Goal: Information Seeking & Learning: Find specific fact

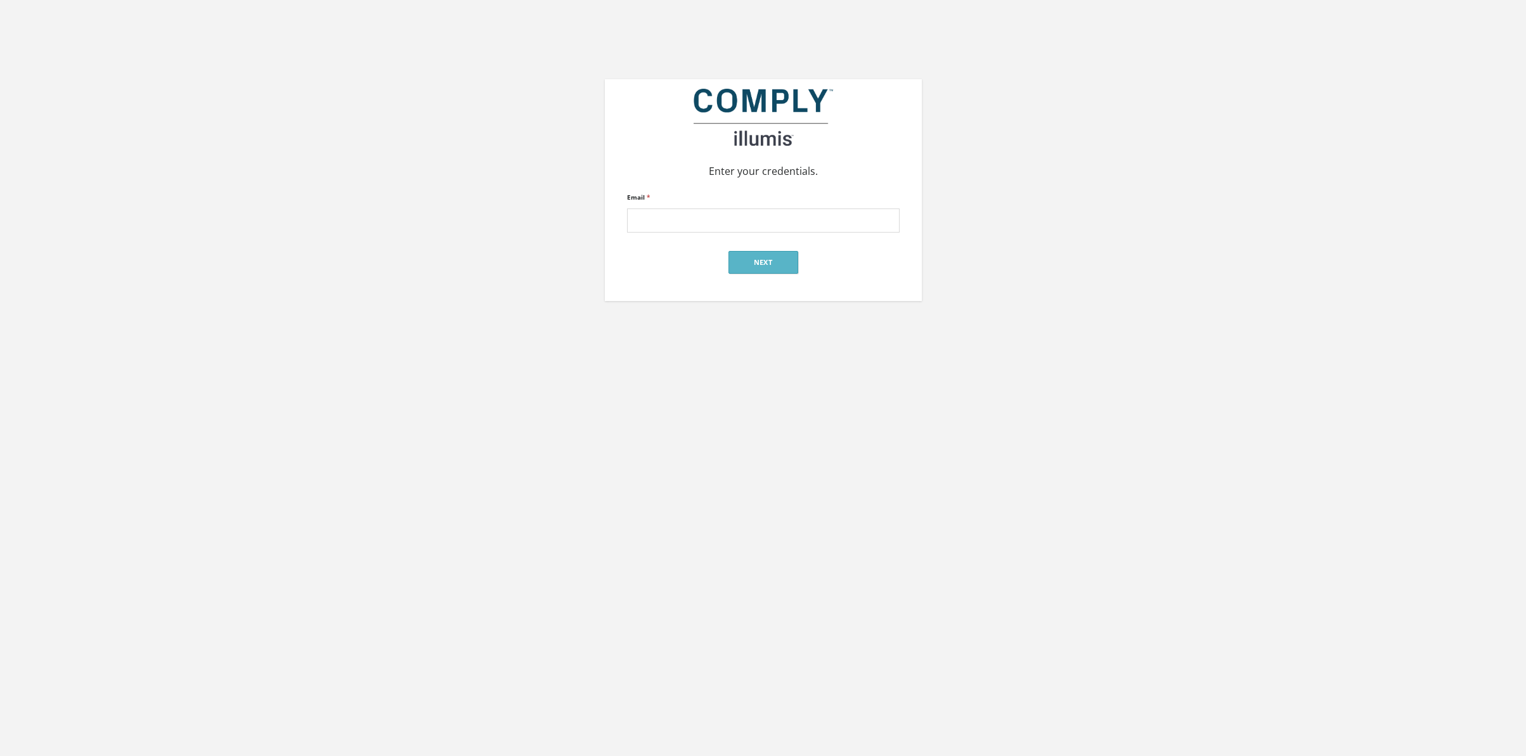
type input "[EMAIL_ADDRESS][DOMAIN_NAME]"
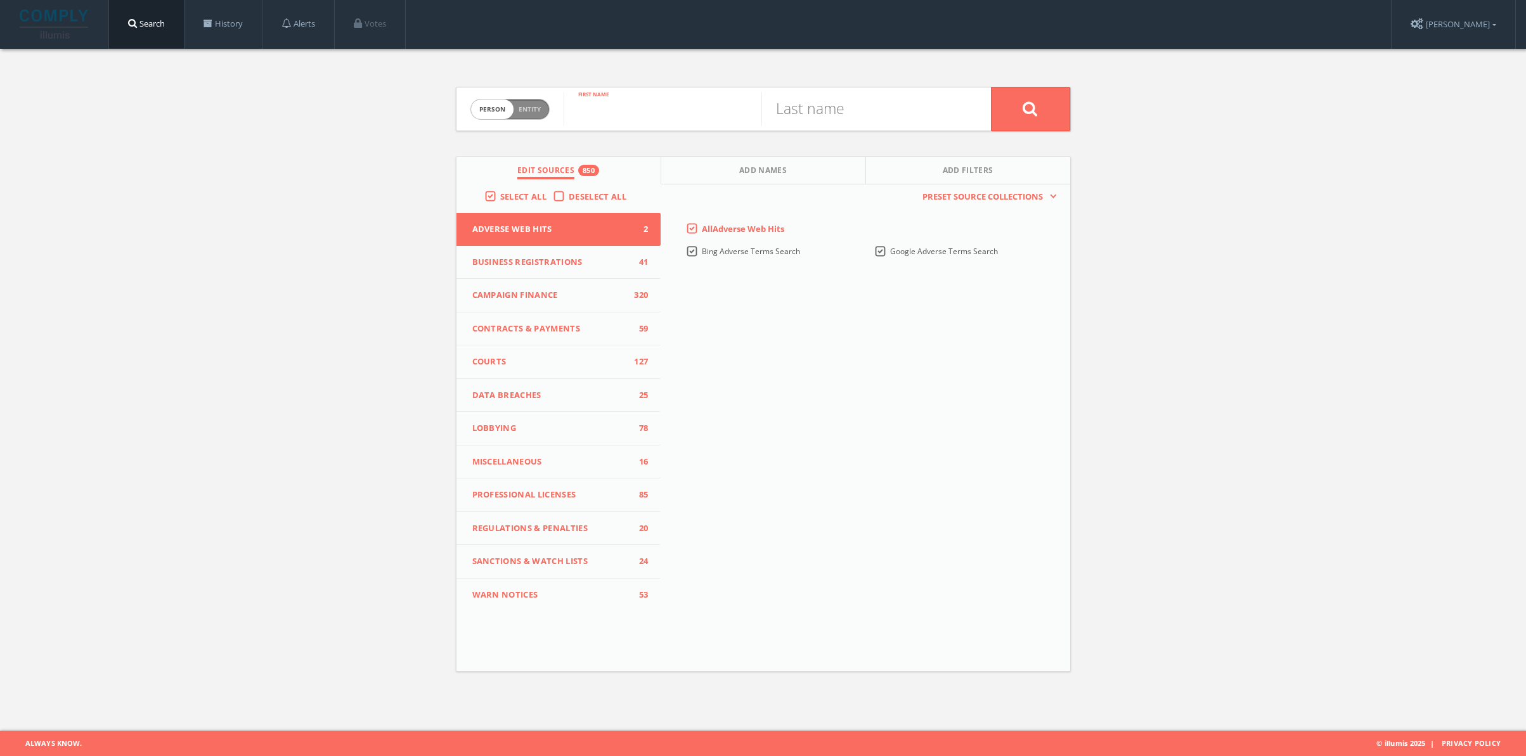
click at [645, 114] on input "text" at bounding box center [662, 109] width 198 height 33
type input "[PERSON_NAME]"
click at [991, 87] on button at bounding box center [1030, 109] width 79 height 44
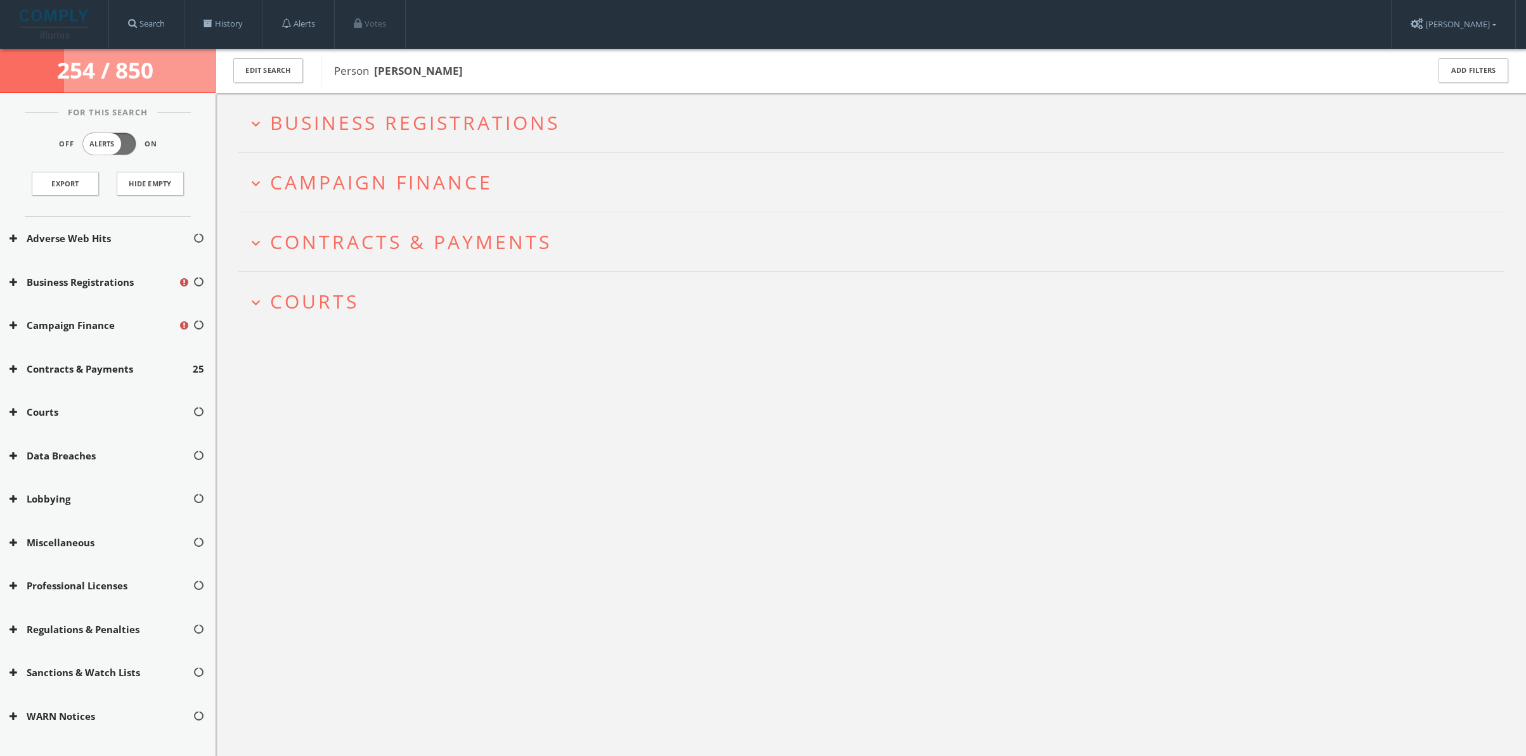
click at [391, 244] on span "Contracts & Payments" at bounding box center [410, 242] width 281 height 26
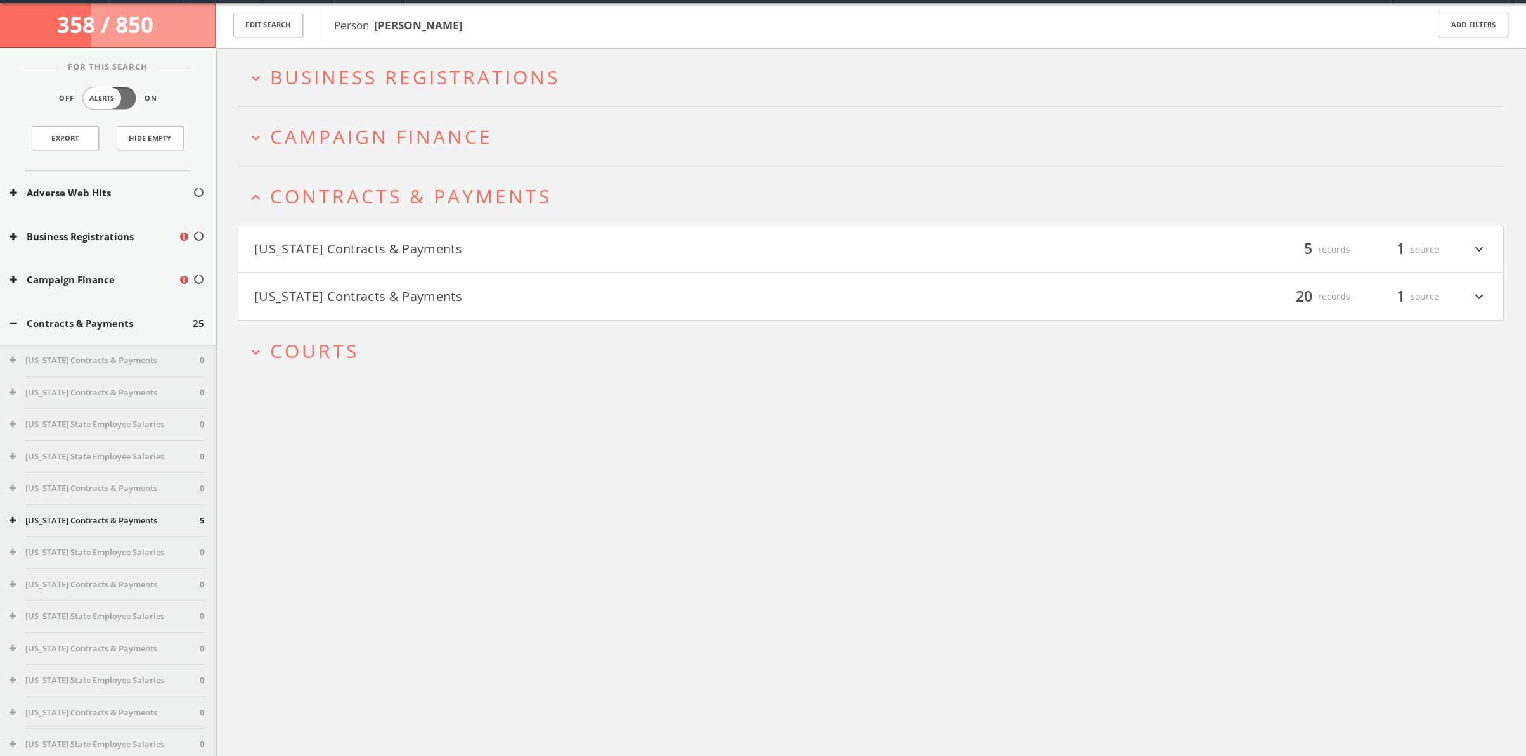
scroll to position [74, 0]
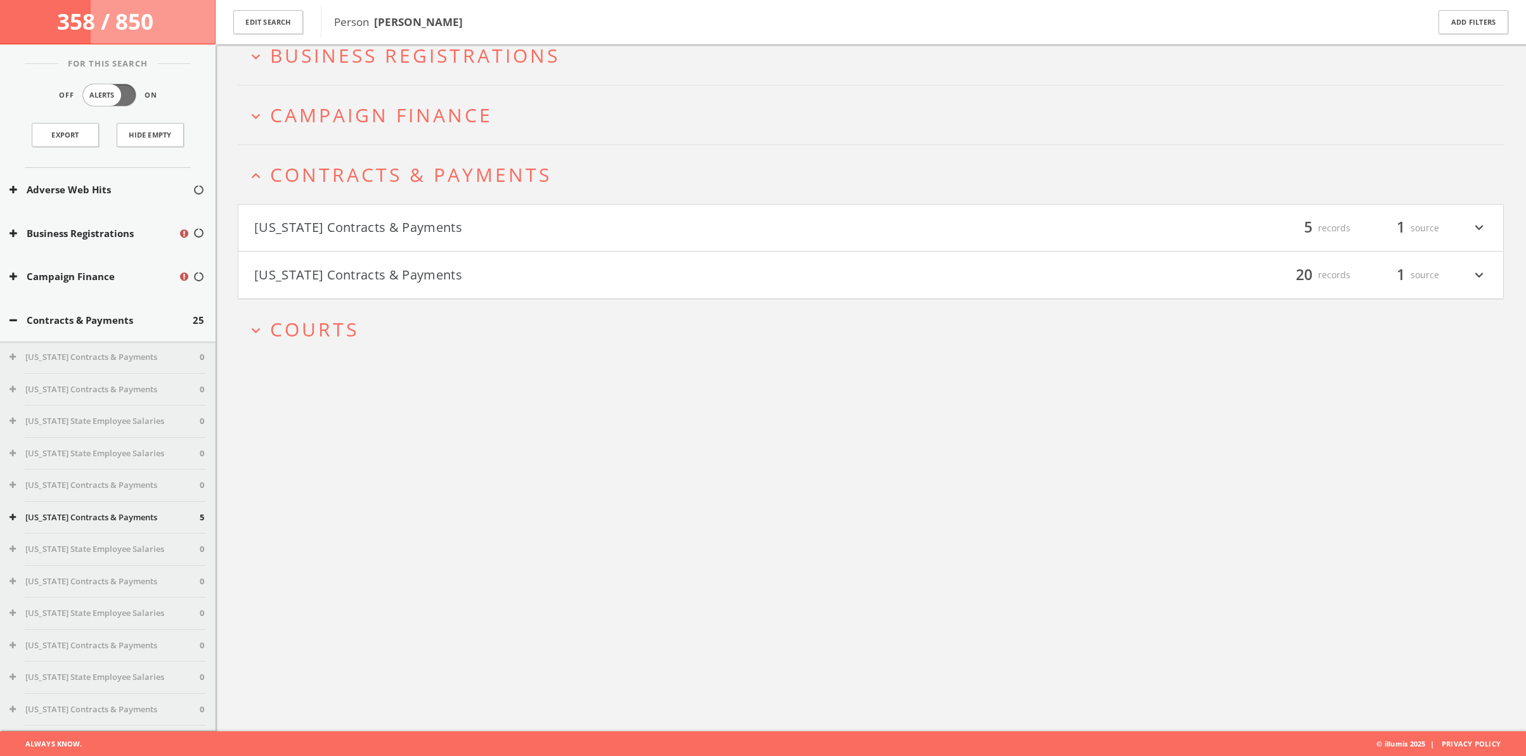
click at [389, 232] on button "[US_STATE] Contracts & Payments" at bounding box center [562, 228] width 617 height 22
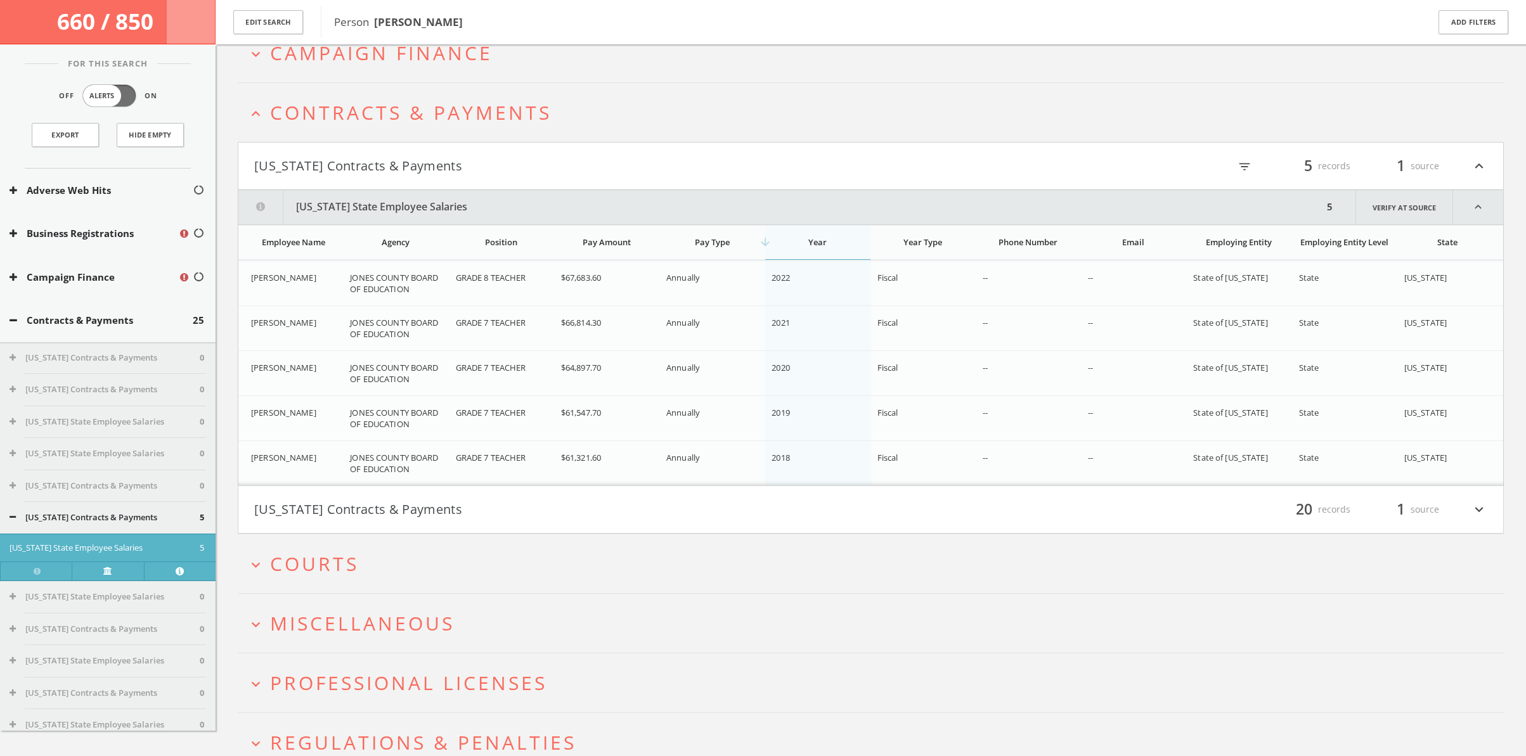
scroll to position [195, 0]
click at [383, 210] on button "[US_STATE] State Employee Salaries" at bounding box center [780, 207] width 1085 height 34
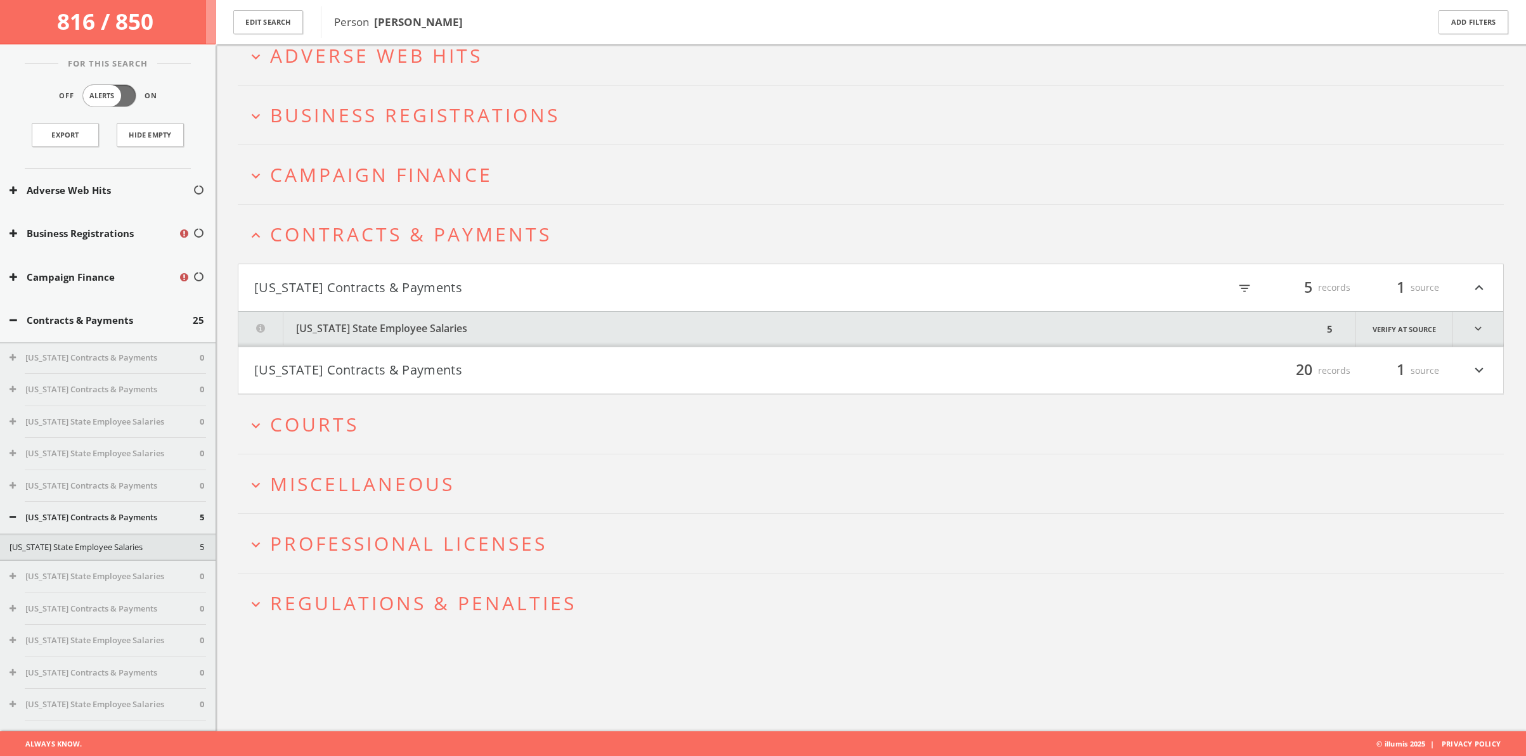
click at [407, 366] on button "[US_STATE] Contracts & Payments" at bounding box center [562, 371] width 617 height 22
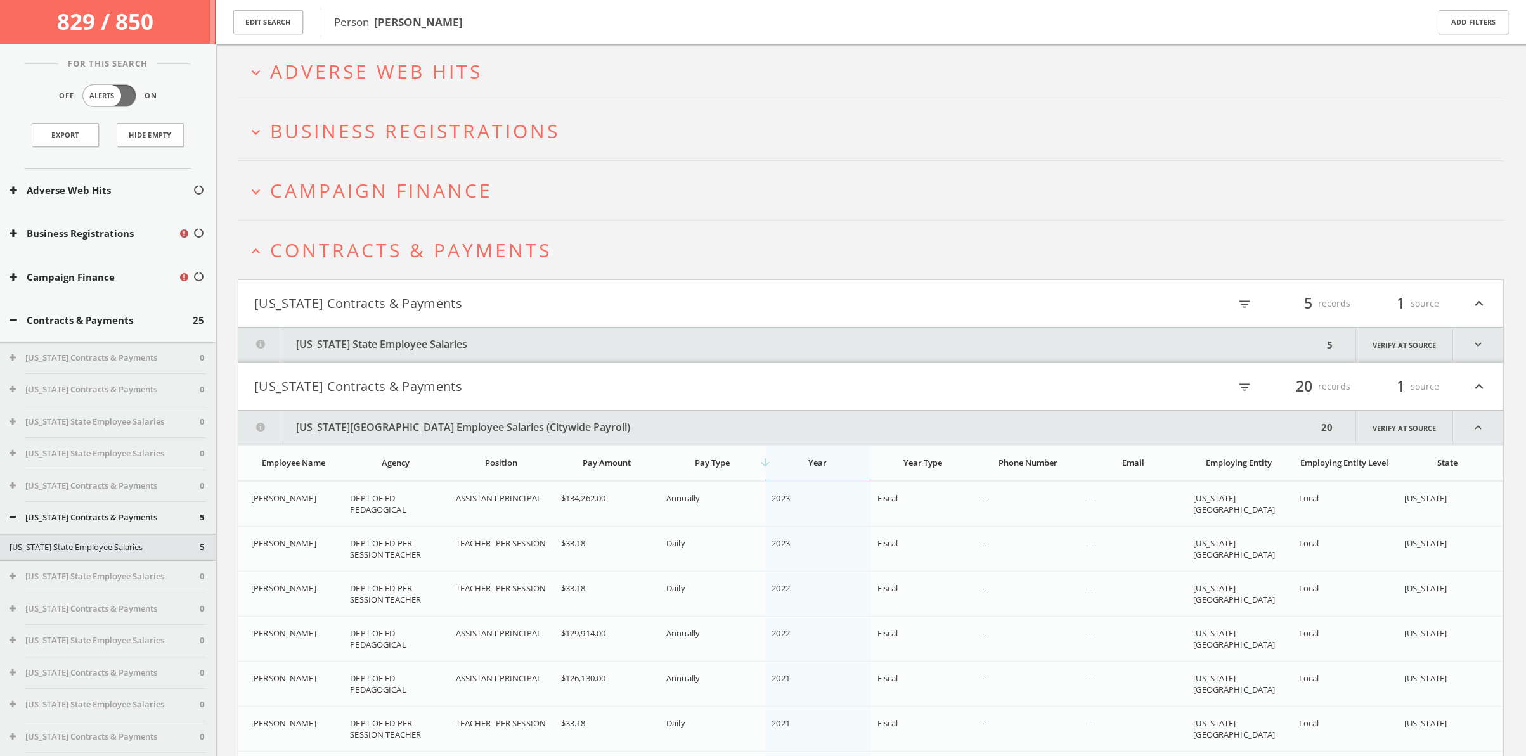
scroll to position [33, 0]
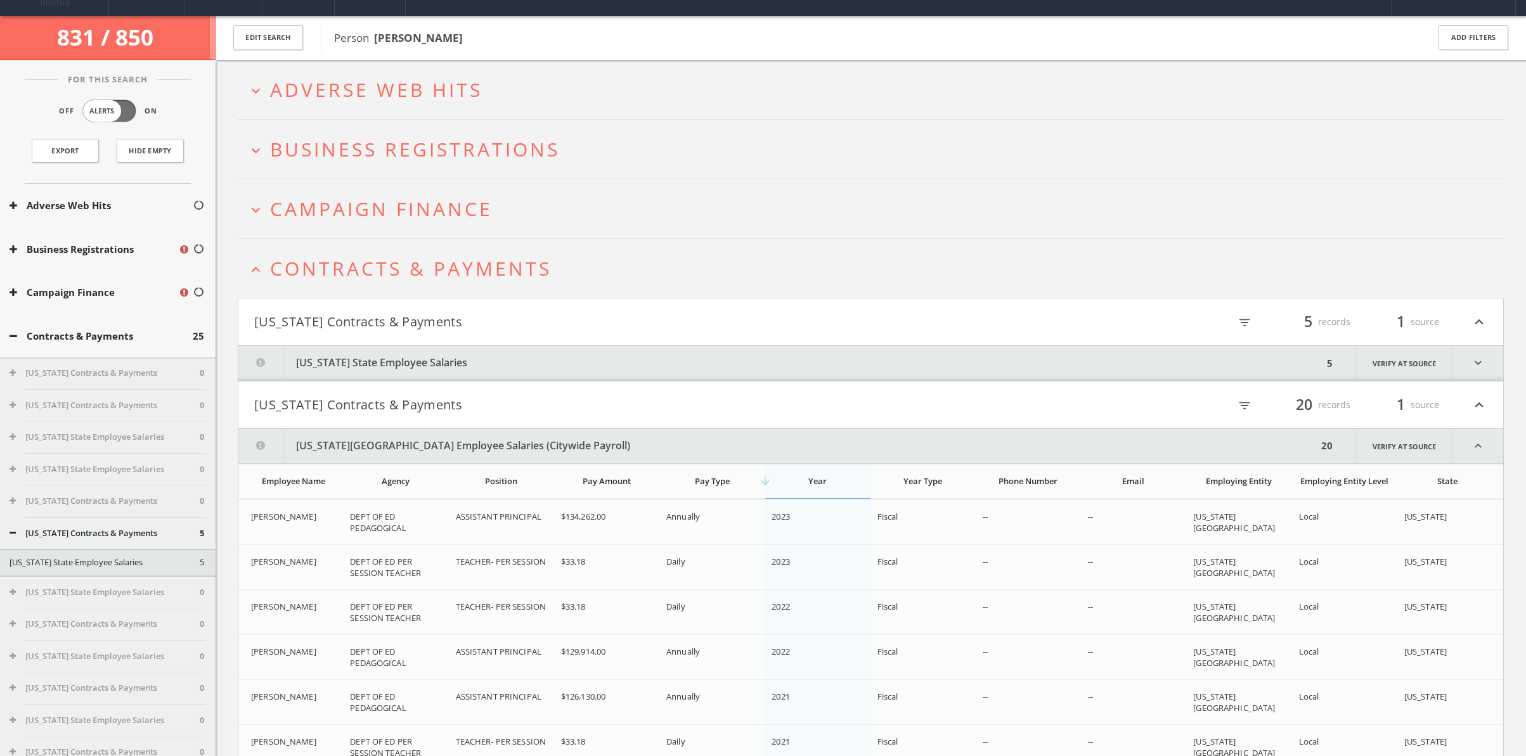
click at [415, 402] on button "[US_STATE] Contracts & Payments" at bounding box center [562, 405] width 617 height 22
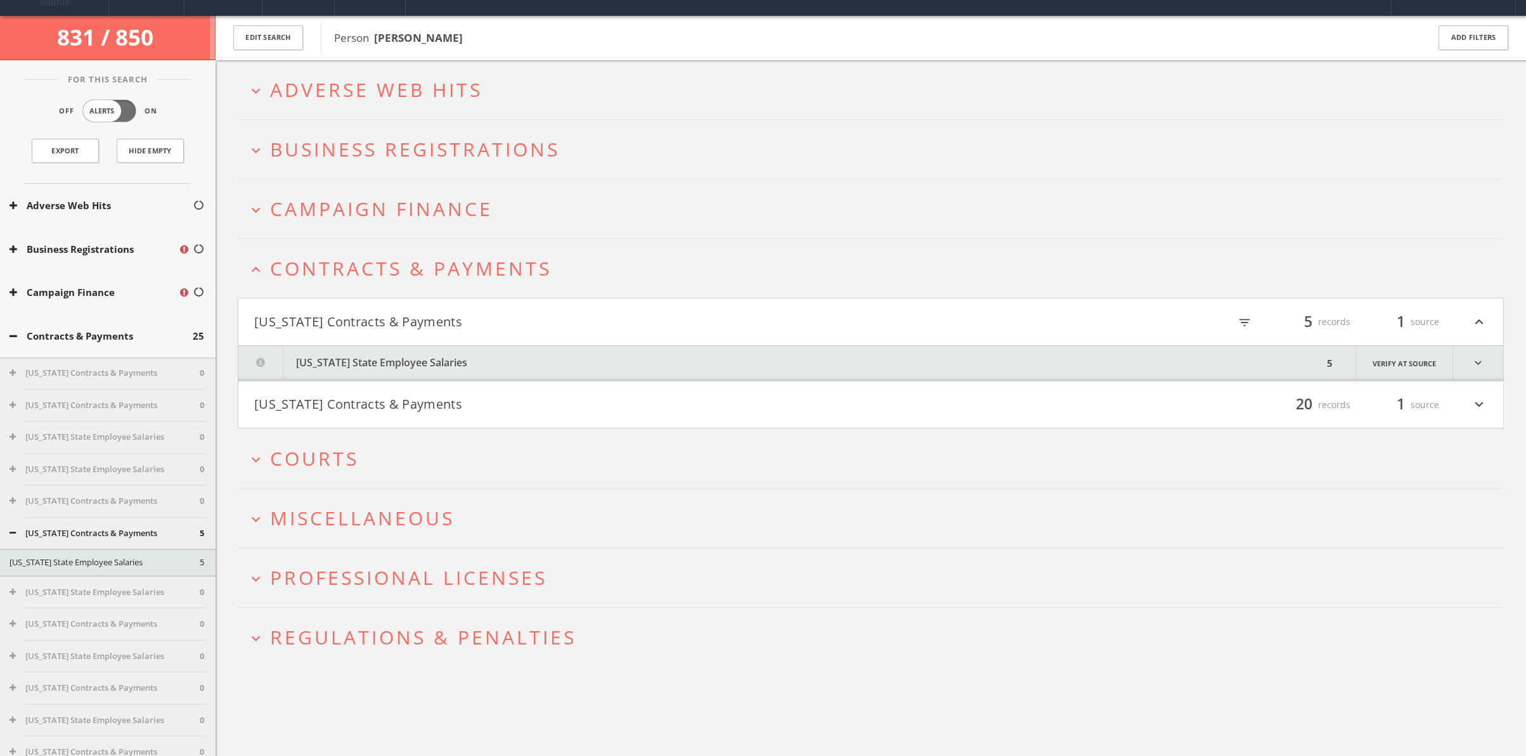
click at [404, 319] on button "[US_STATE] Contracts & Payments" at bounding box center [562, 322] width 617 height 22
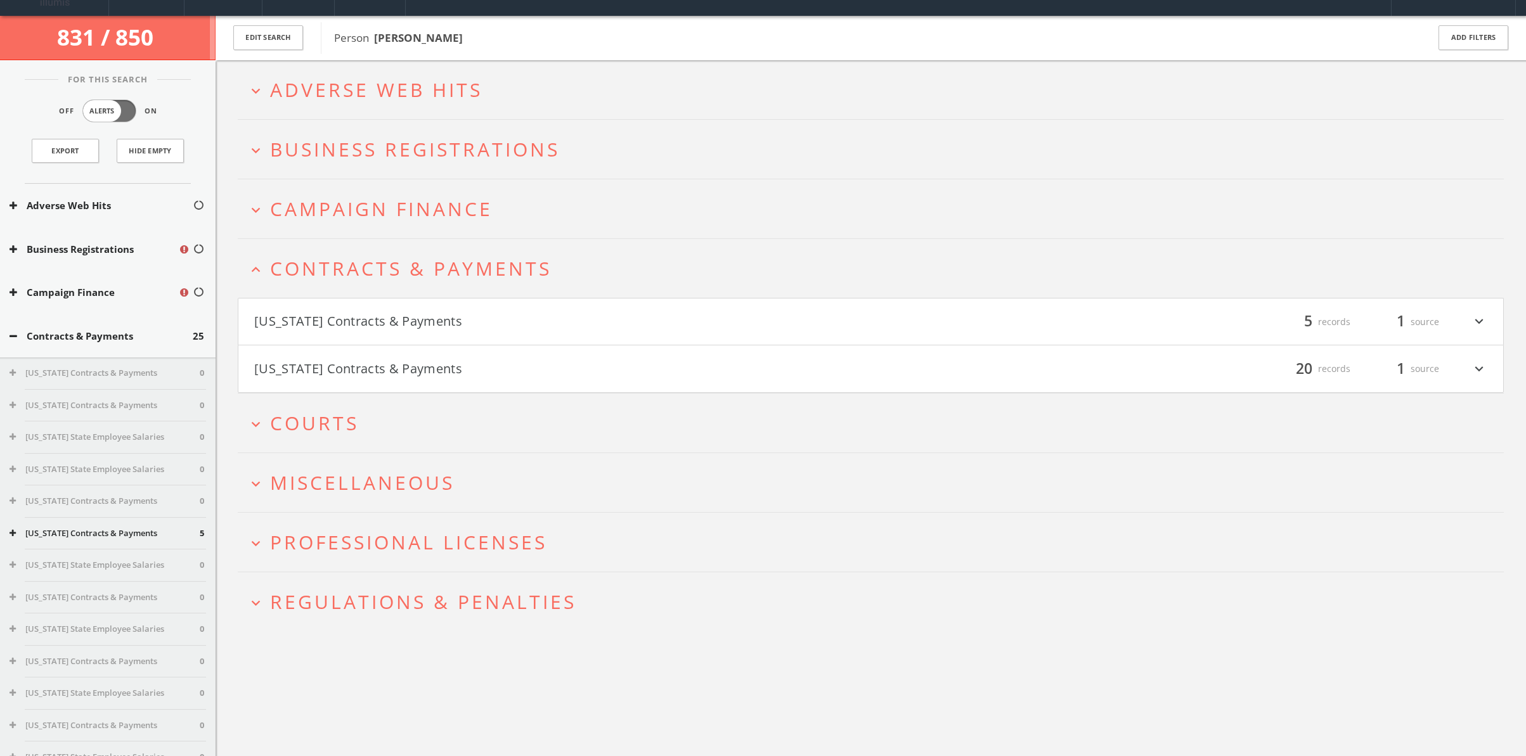
click at [401, 267] on span "Contracts & Payments" at bounding box center [410, 268] width 281 height 26
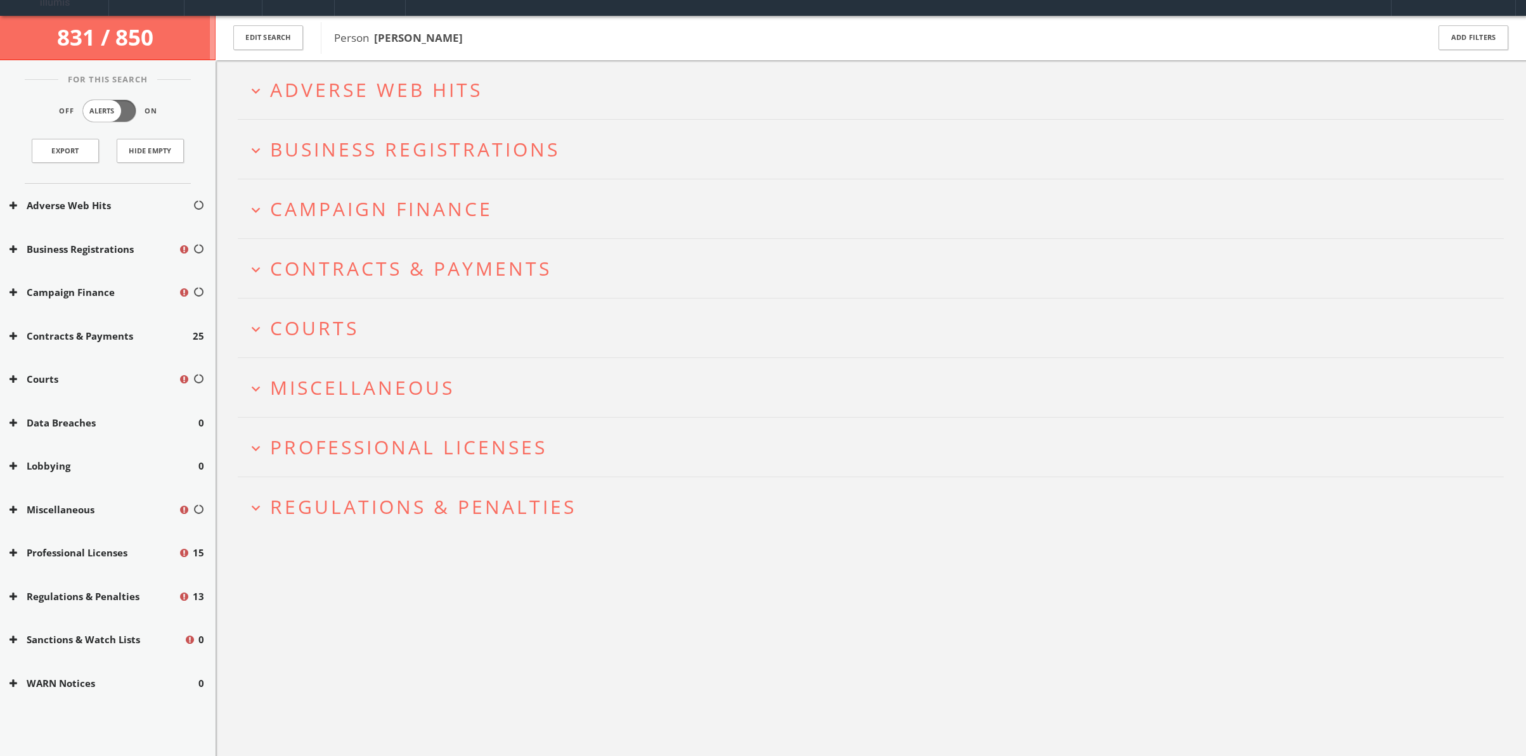
click at [345, 333] on span "Courts" at bounding box center [314, 328] width 89 height 26
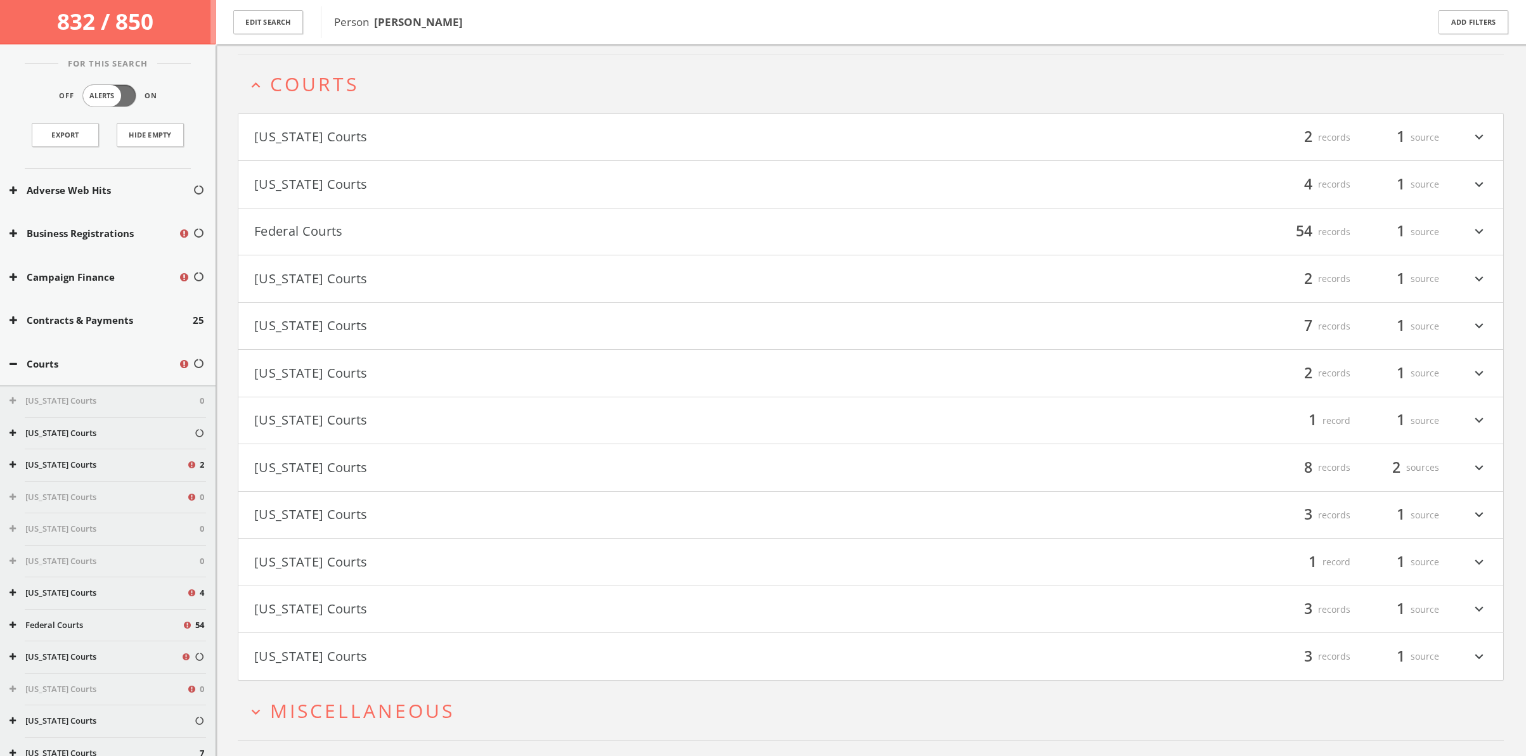
scroll to position [286, 0]
click at [317, 280] on button "[US_STATE] Courts" at bounding box center [562, 276] width 617 height 22
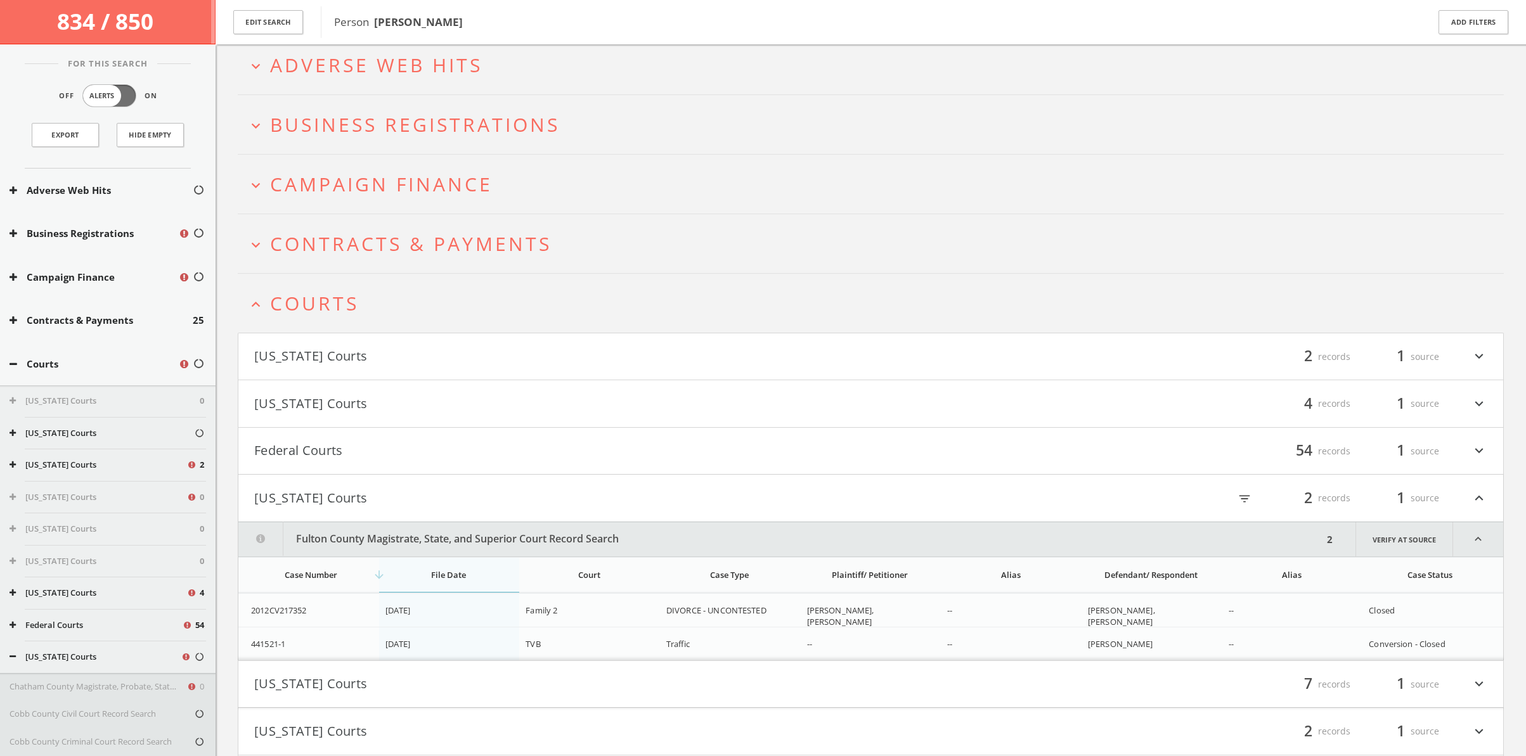
scroll to position [22, 0]
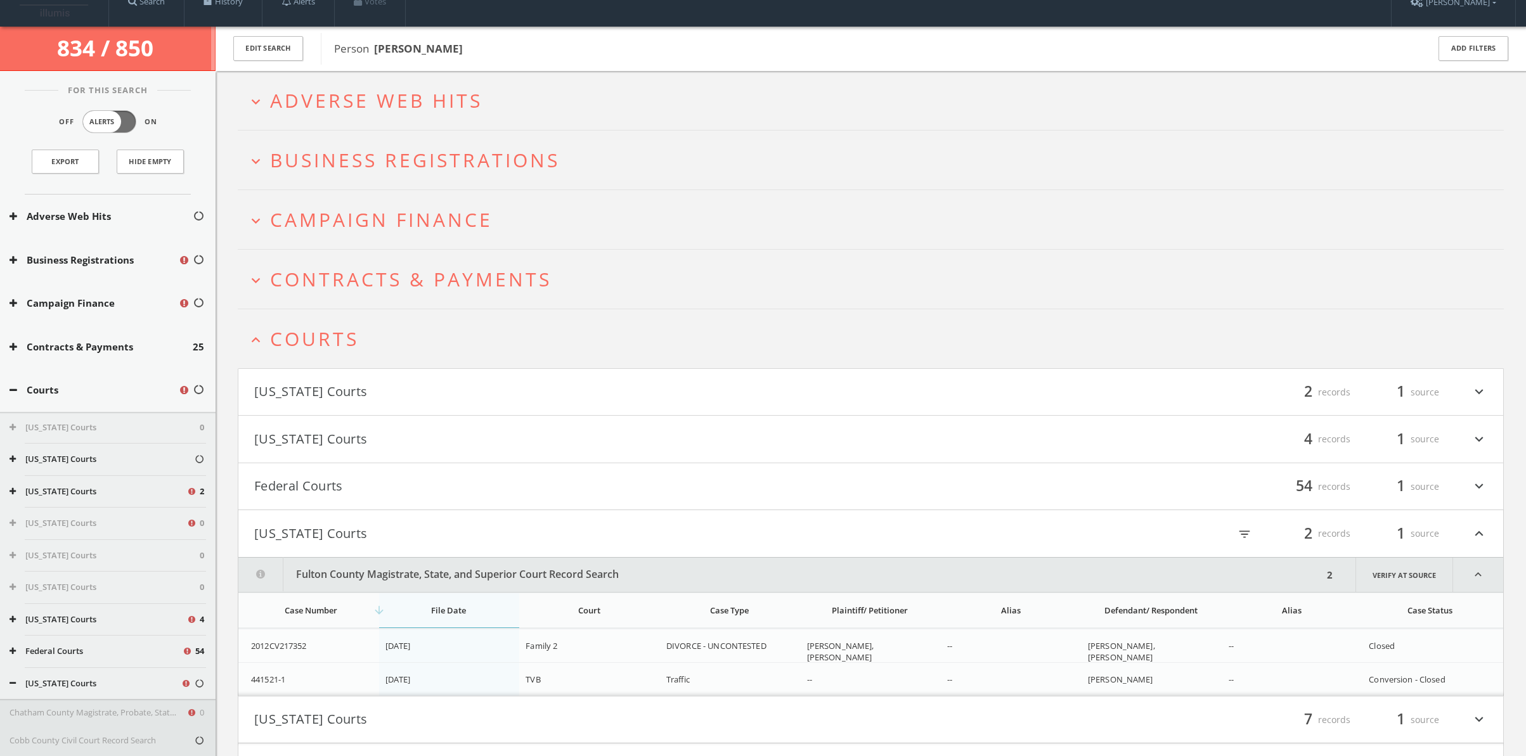
click at [304, 348] on span "Courts" at bounding box center [314, 339] width 89 height 26
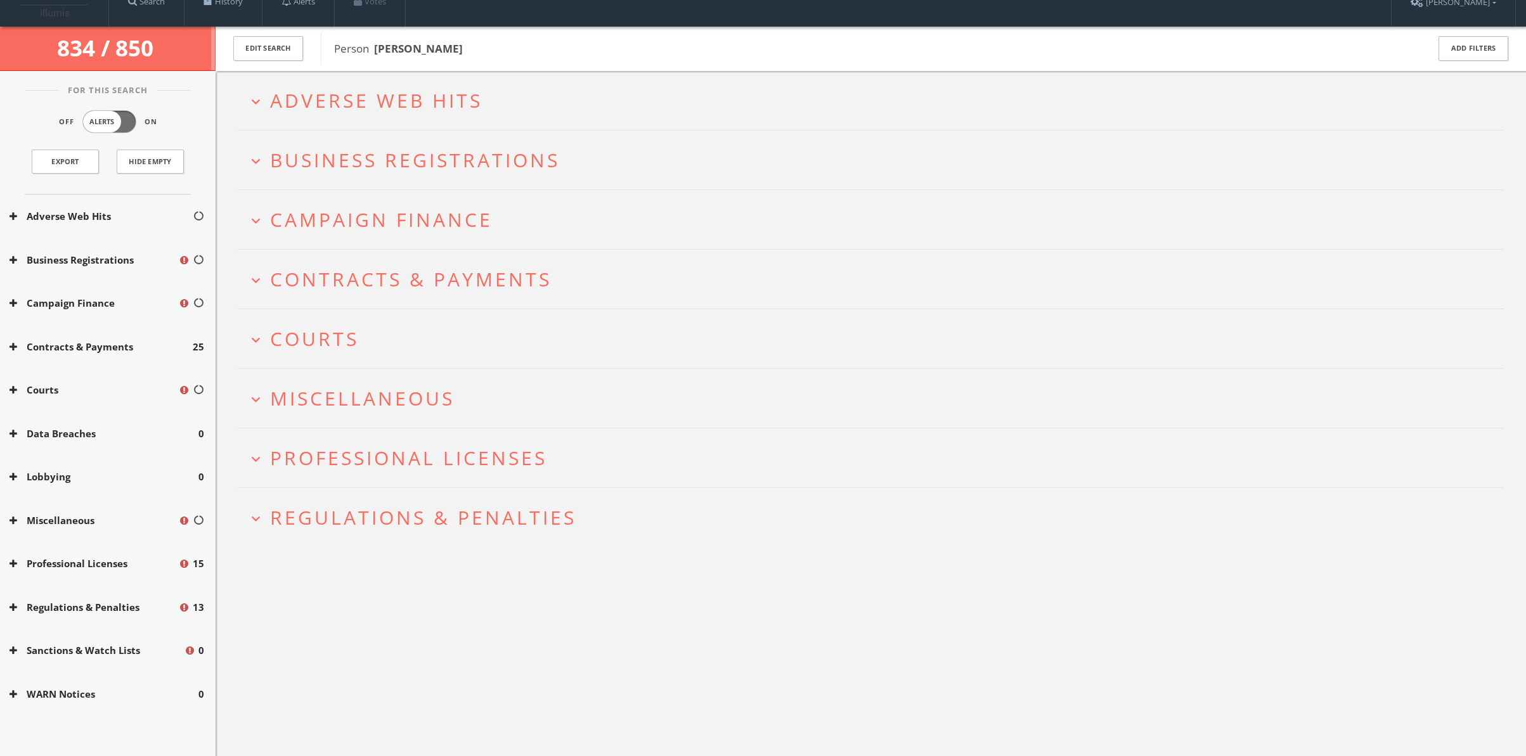
click at [430, 520] on span "Regulations & Penalties" at bounding box center [423, 518] width 306 height 26
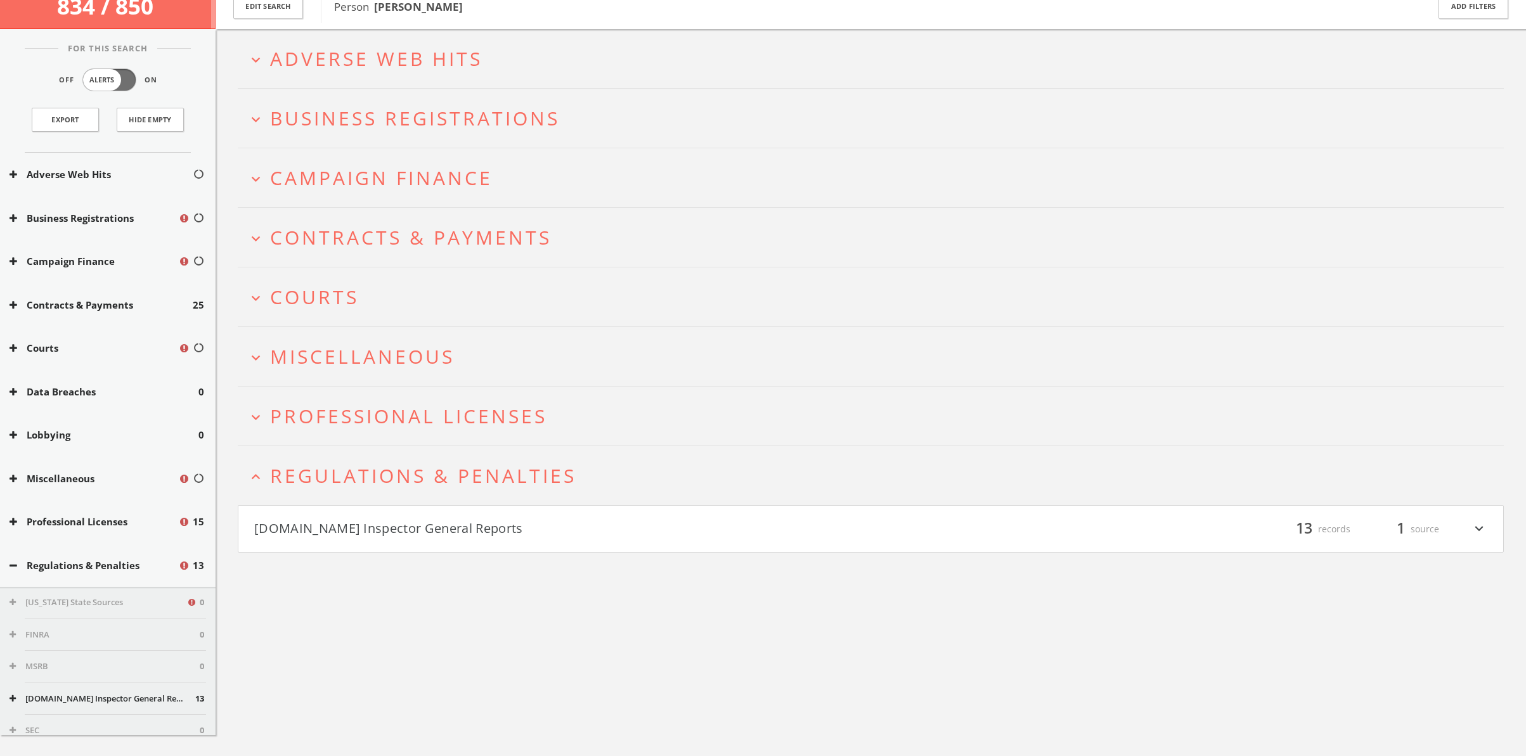
scroll to position [74, 0]
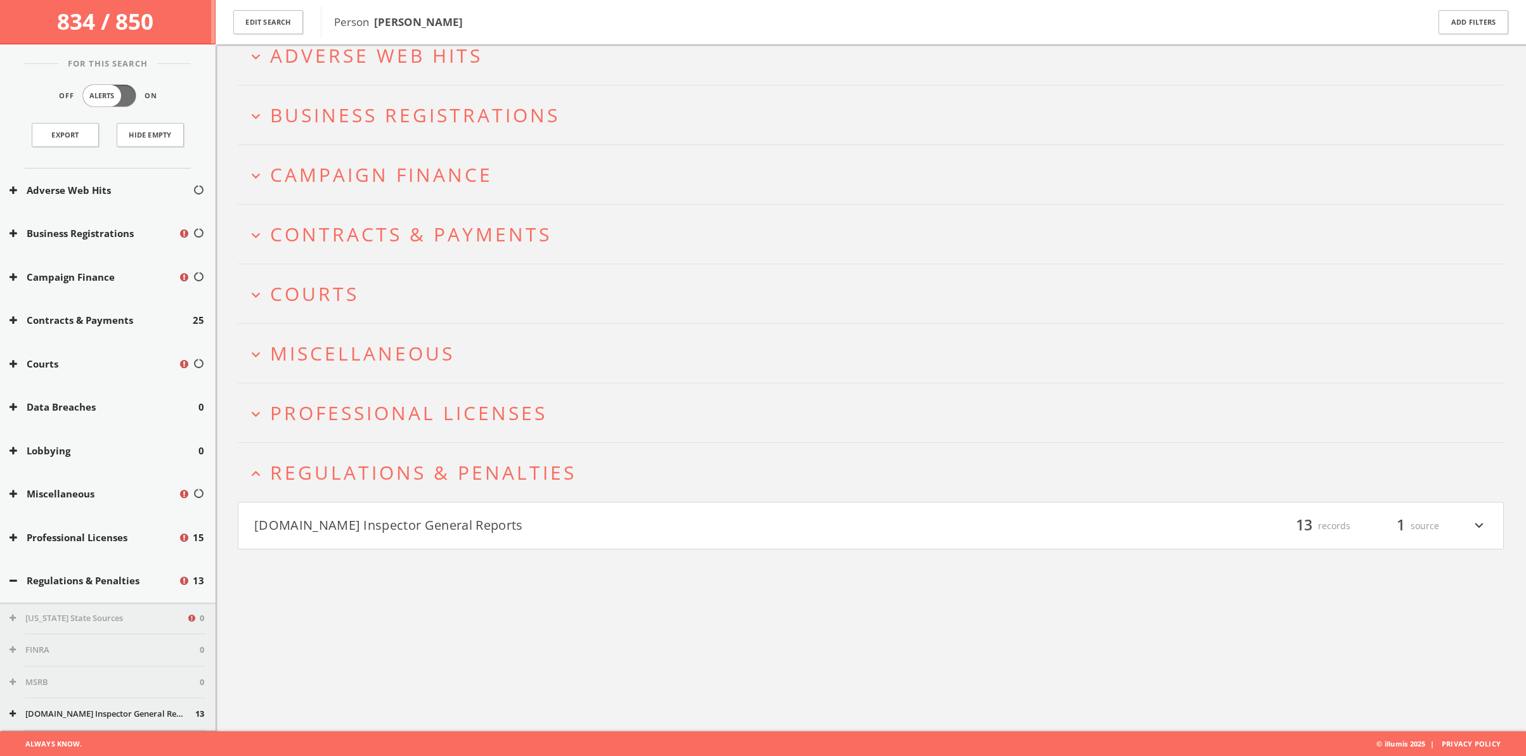
click at [432, 527] on button "[DOMAIN_NAME] Inspector General Reports" at bounding box center [562, 526] width 617 height 22
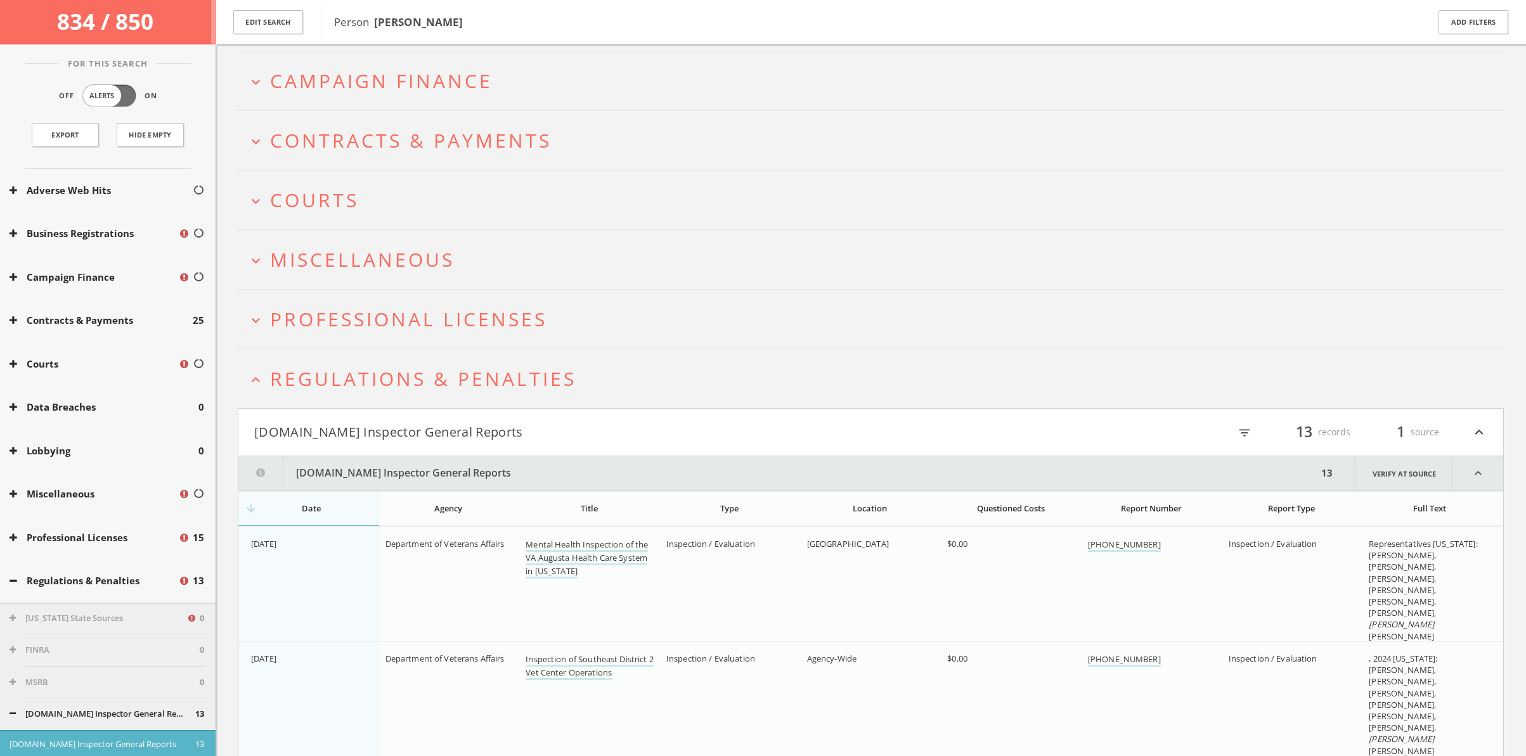
scroll to position [166, 0]
click at [382, 387] on span "Regulations & Penalties" at bounding box center [423, 380] width 306 height 26
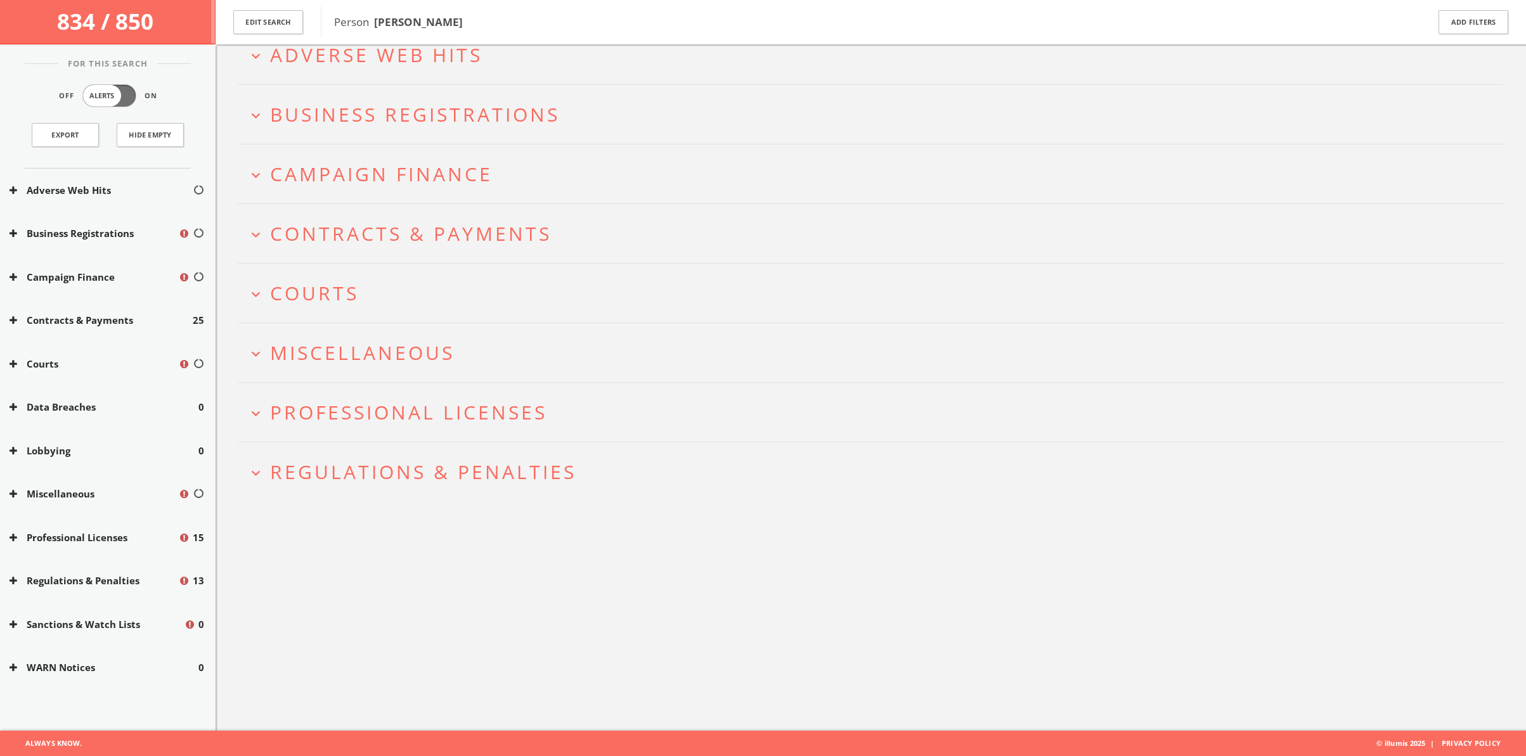
scroll to position [74, 0]
click at [386, 404] on span "Professional Licenses" at bounding box center [408, 413] width 277 height 26
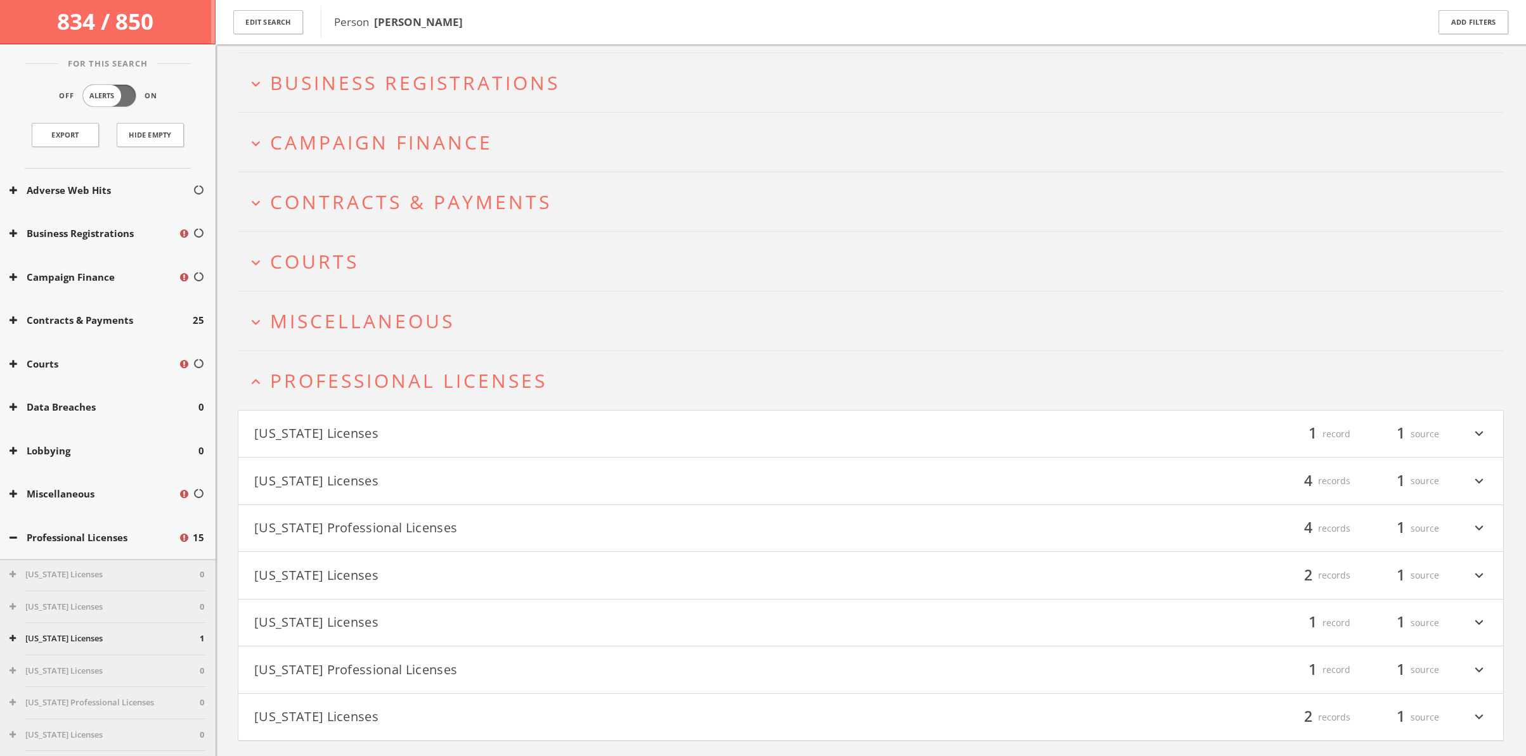
scroll to position [195, 0]
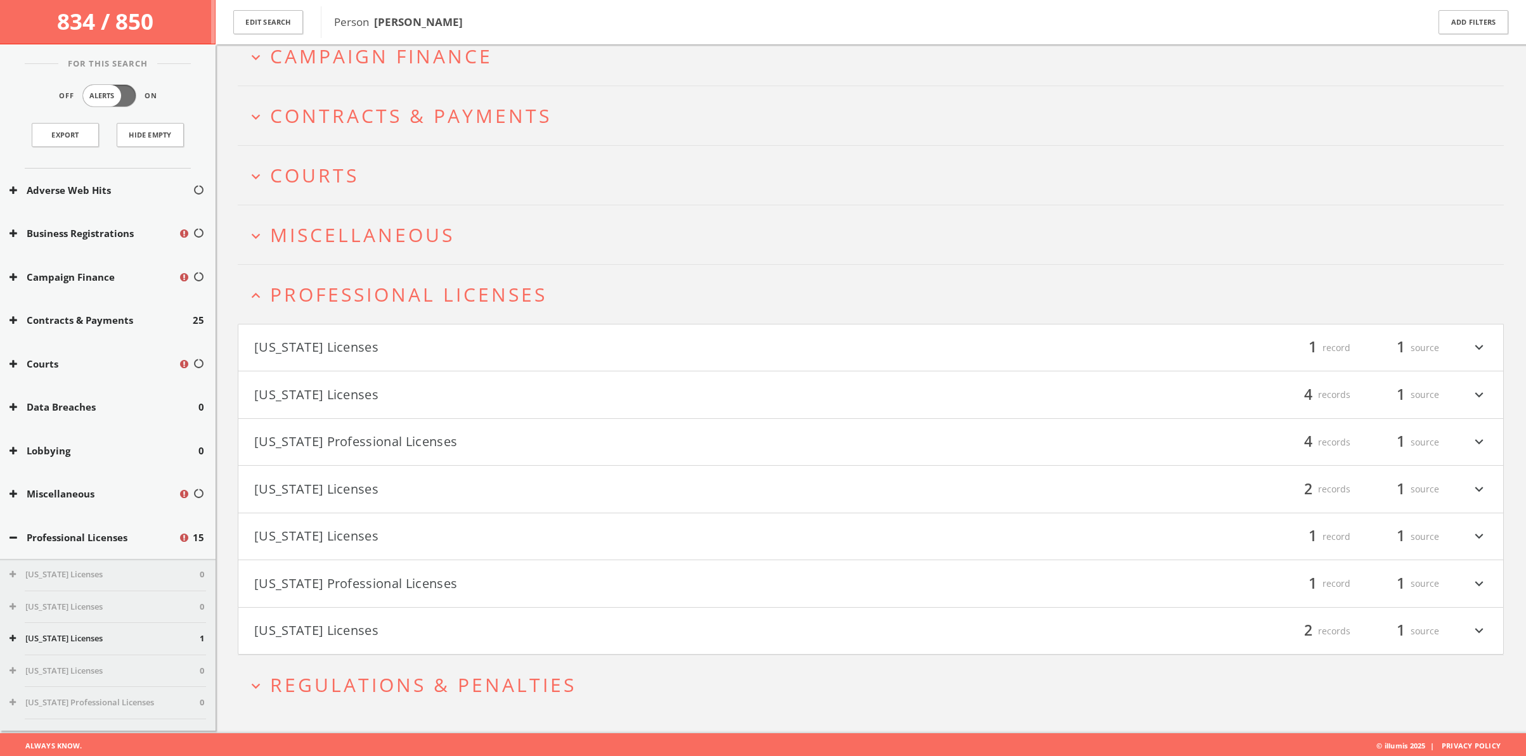
click at [380, 299] on span "Professional Licenses" at bounding box center [408, 294] width 277 height 26
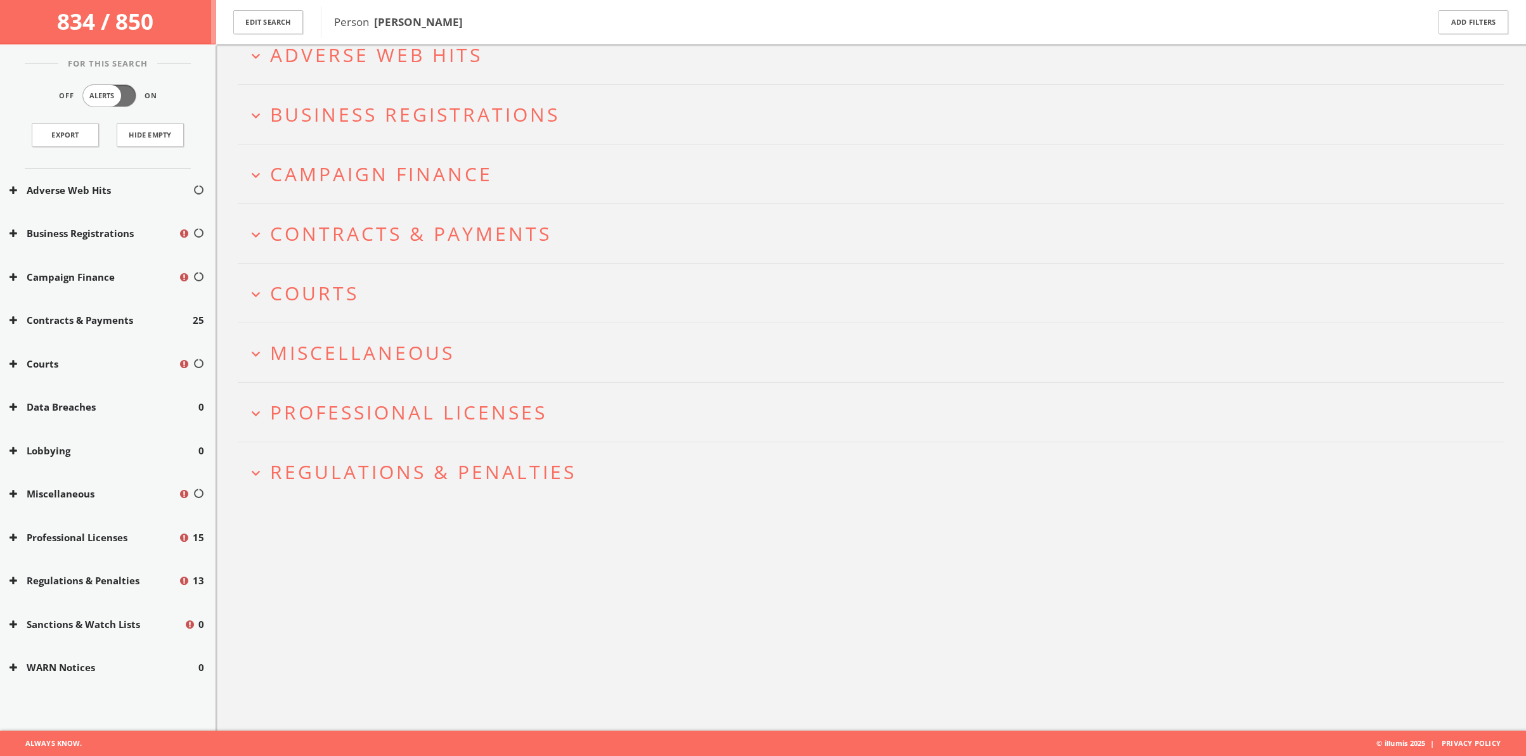
scroll to position [74, 0]
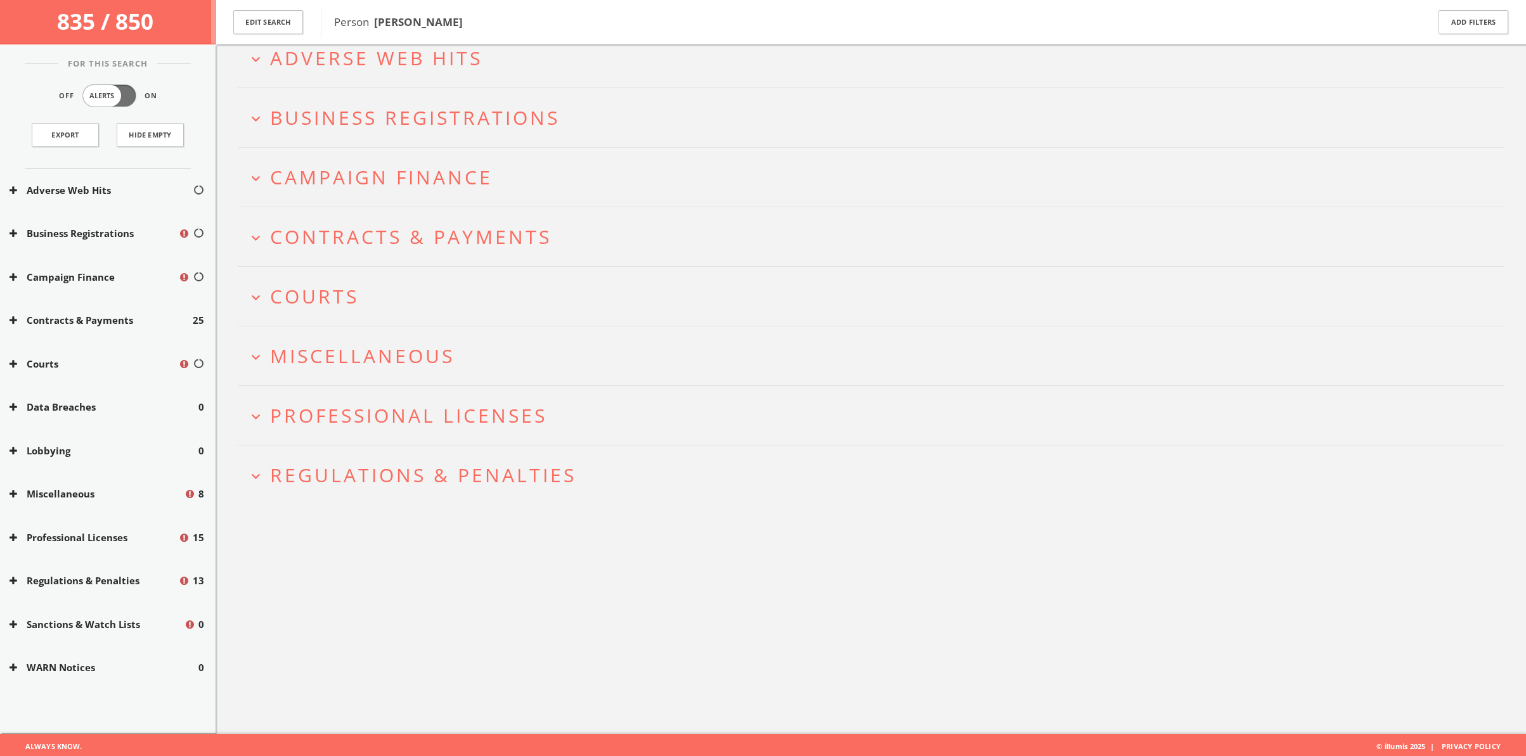
click at [342, 296] on span "Courts" at bounding box center [314, 296] width 89 height 26
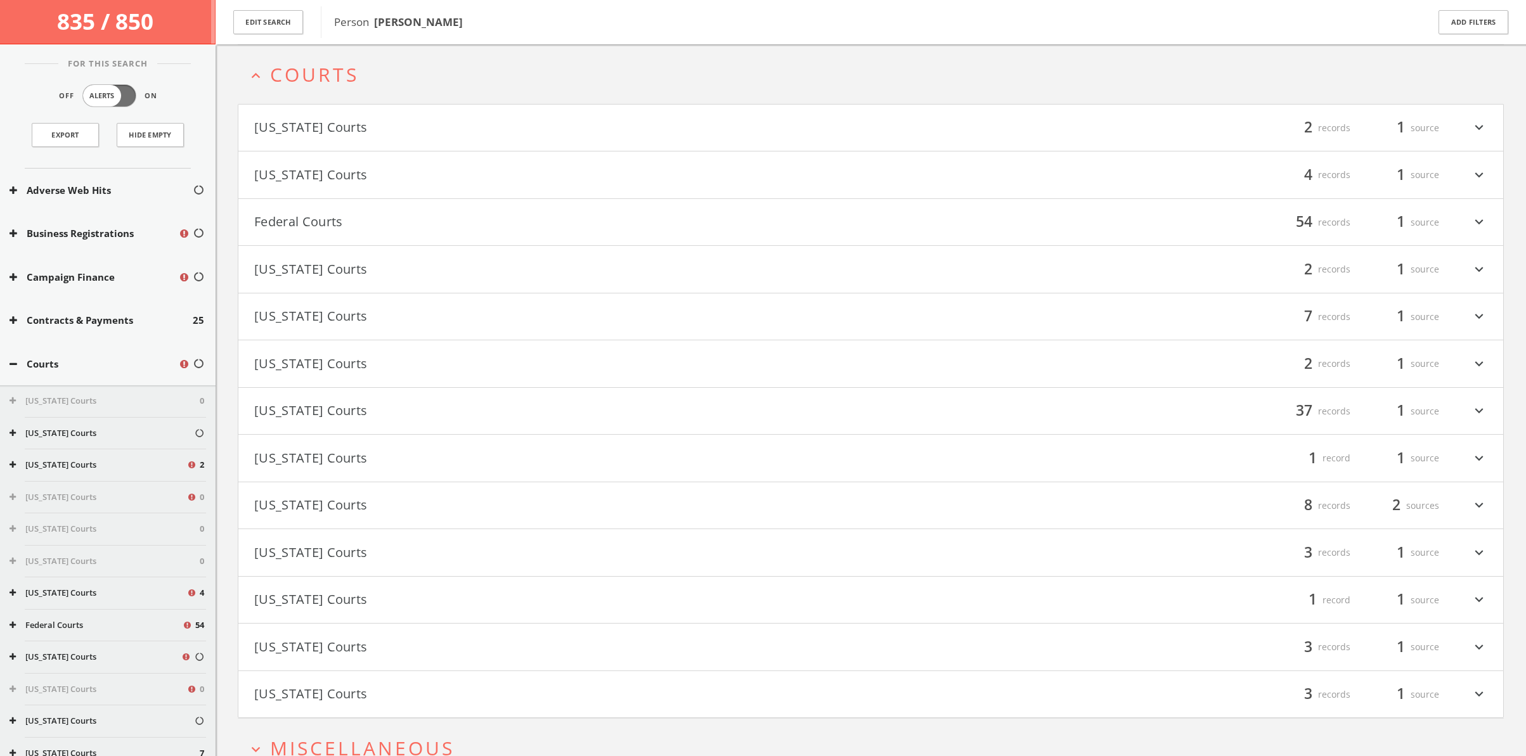
scroll to position [294, 0]
click at [318, 226] on button "Federal Courts" at bounding box center [562, 224] width 617 height 22
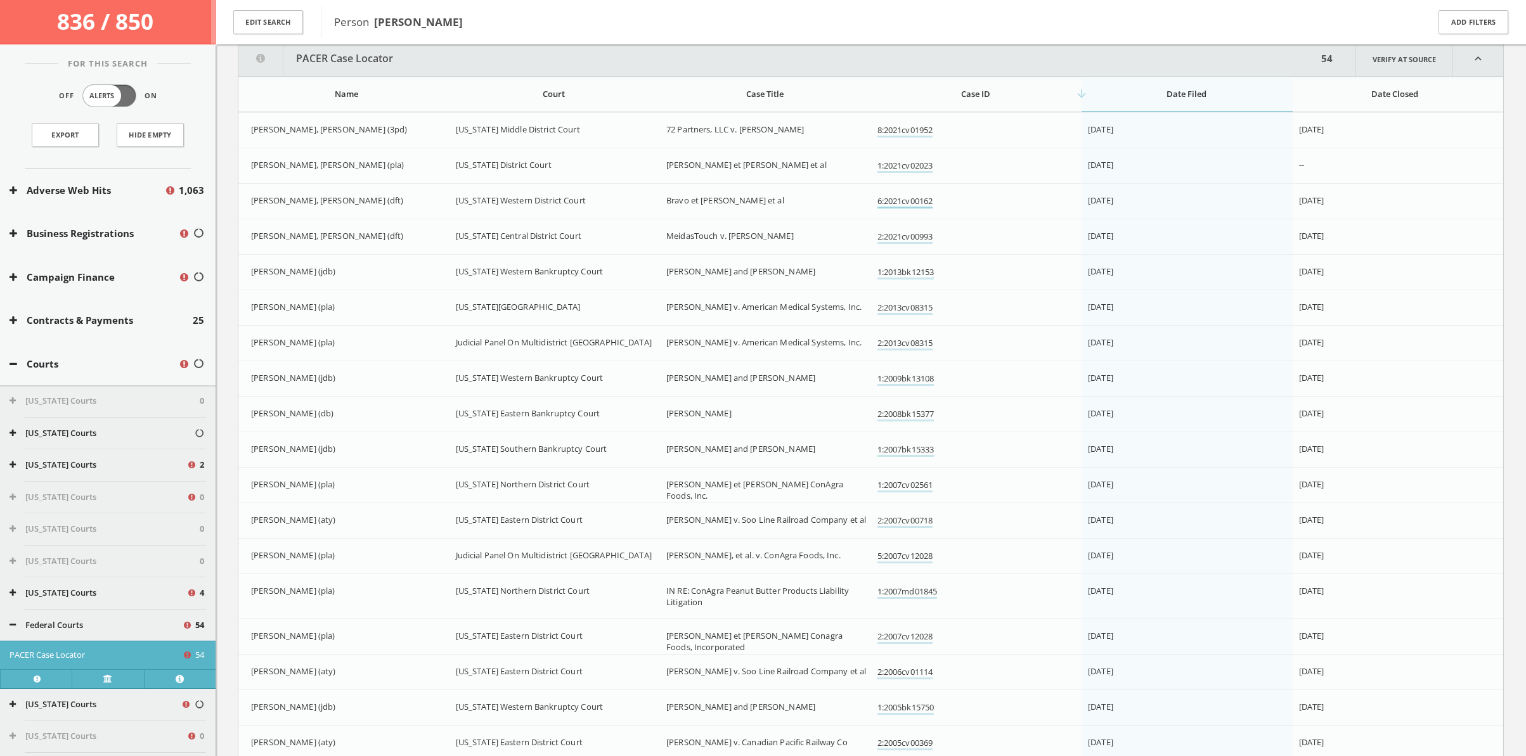
scroll to position [499, 0]
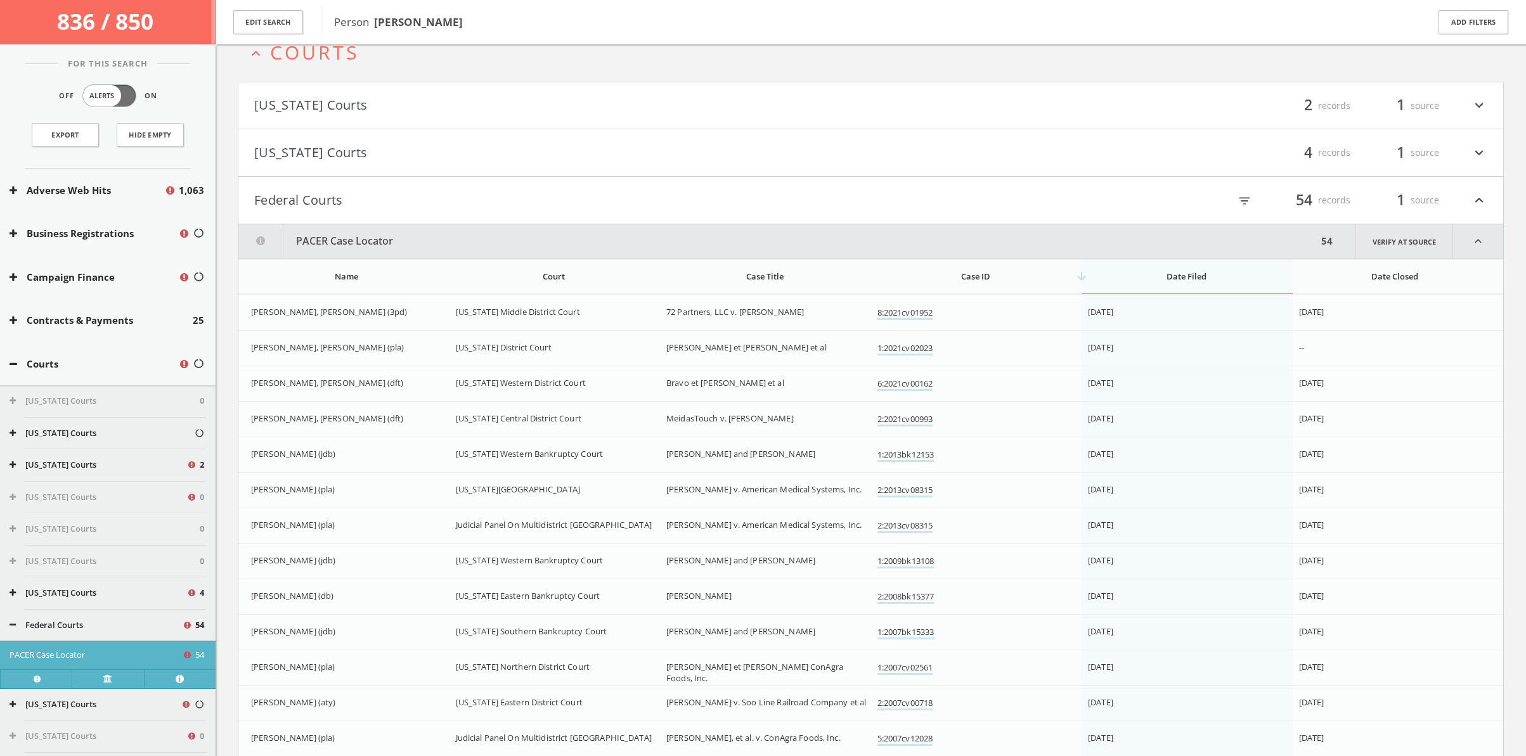
scroll to position [316, 0]
click at [782, 212] on h4 "Federal Courts filter_list 54 records 1 source expand_less" at bounding box center [870, 199] width 1265 height 47
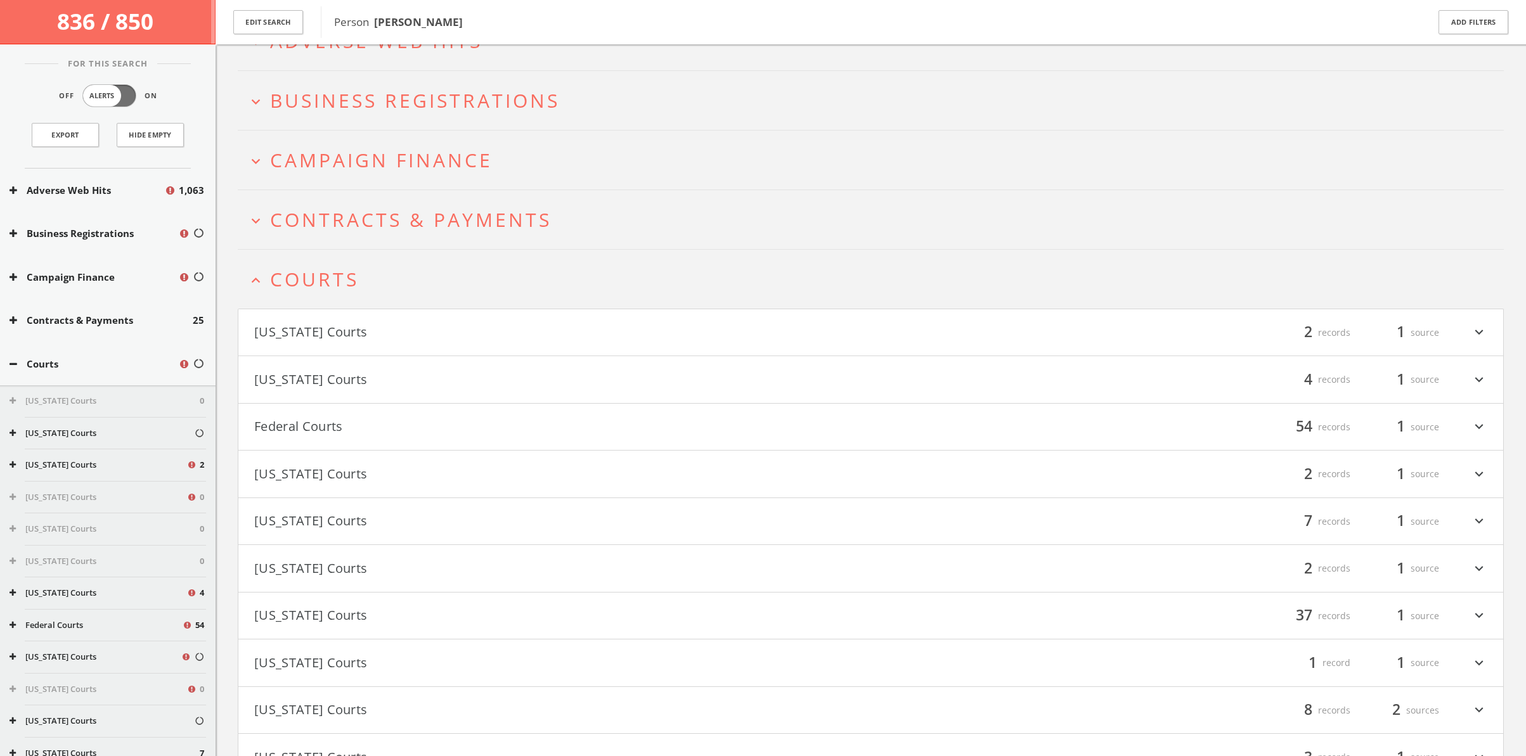
click at [728, 294] on h2 "expand_less Courts" at bounding box center [871, 279] width 1266 height 59
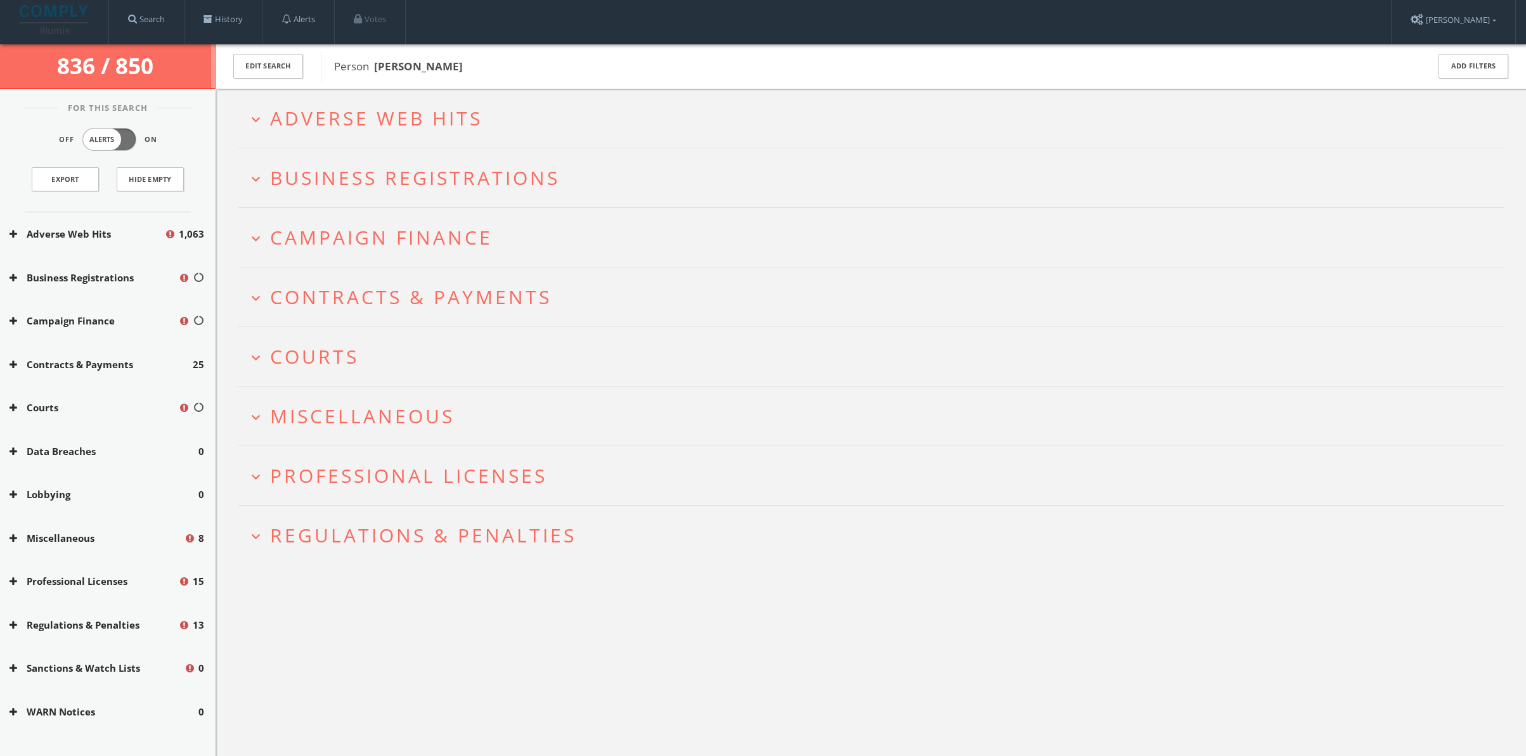
scroll to position [0, 0]
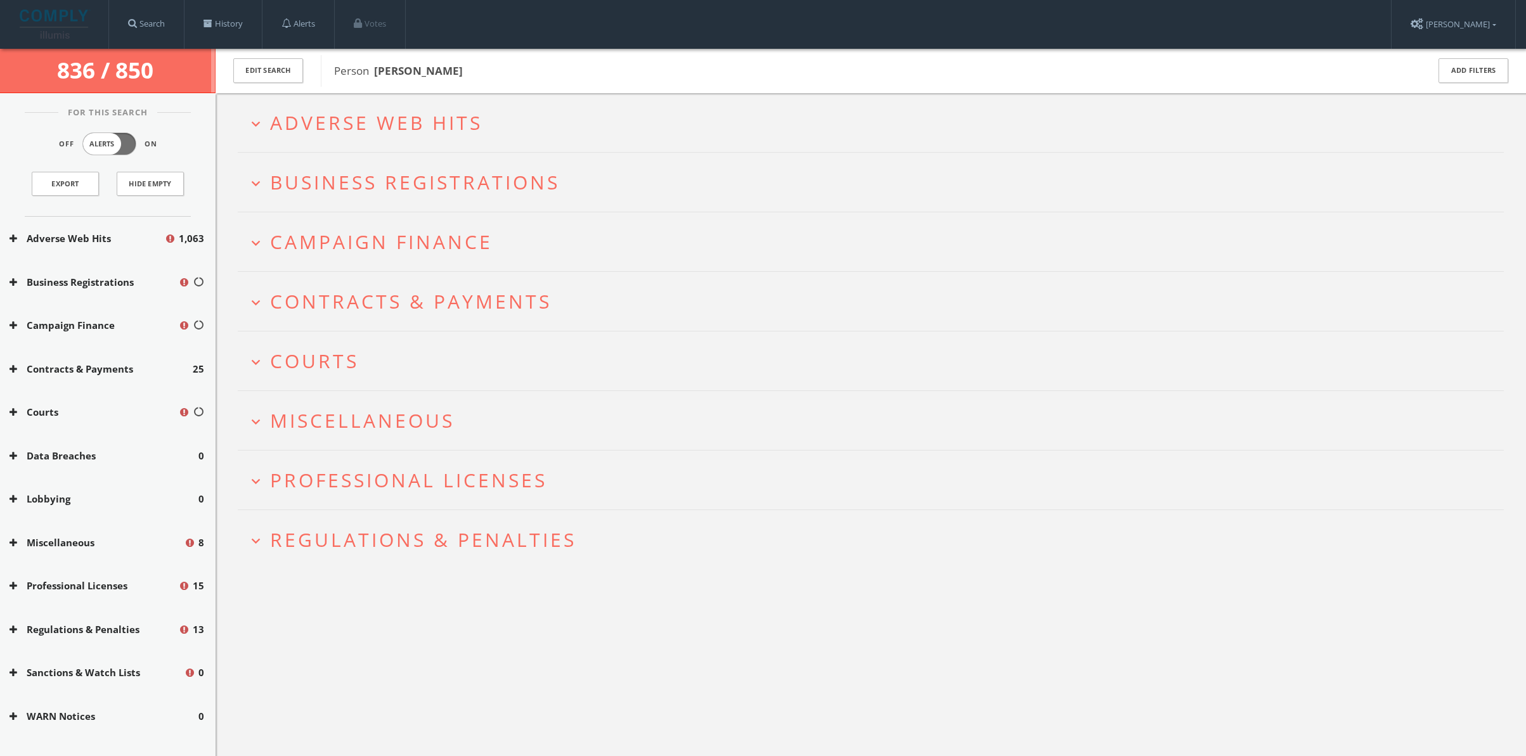
click at [536, 193] on span "Business Registrations" at bounding box center [415, 182] width 290 height 26
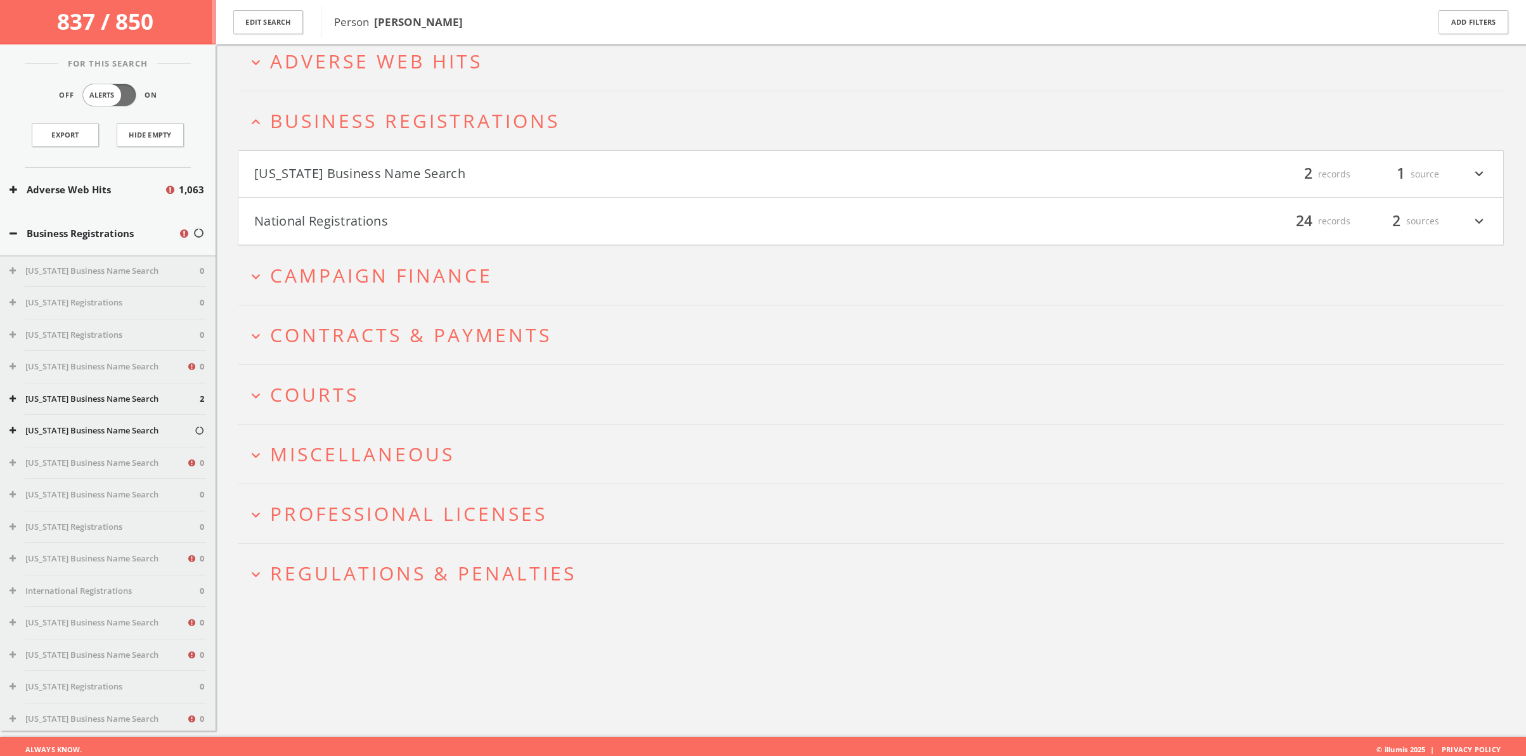
scroll to position [74, 0]
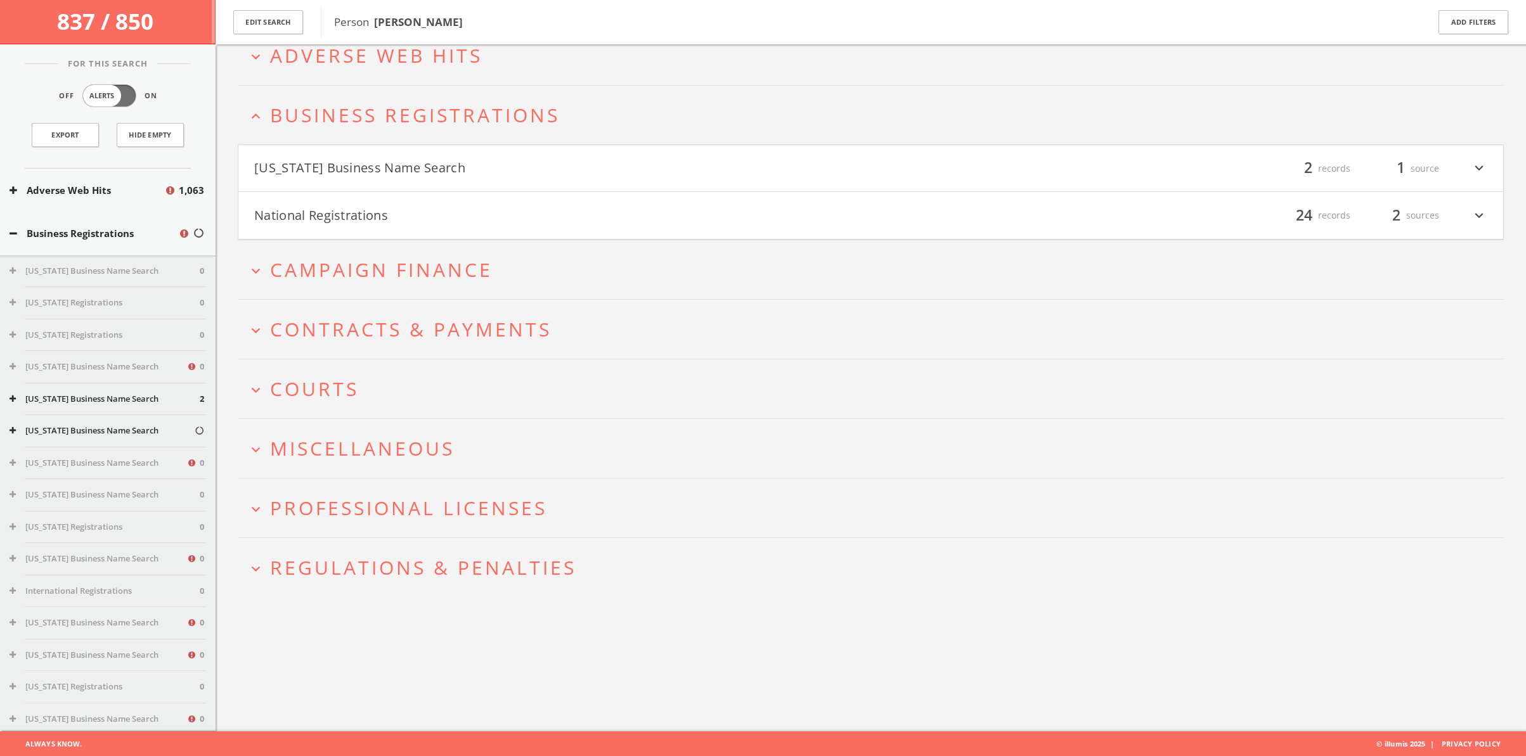
click at [408, 165] on button "[US_STATE] Business Name Search" at bounding box center [562, 169] width 617 height 22
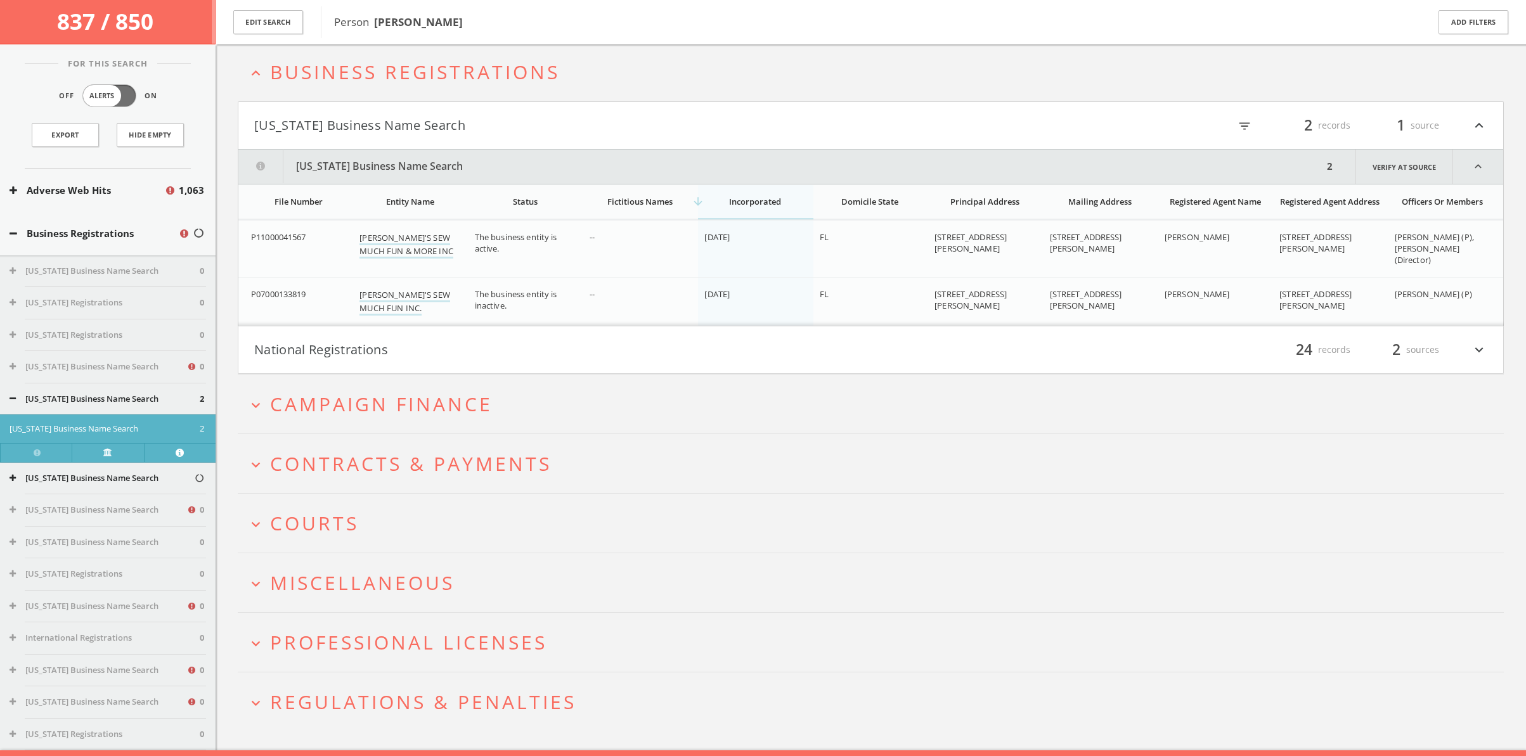
scroll to position [138, 0]
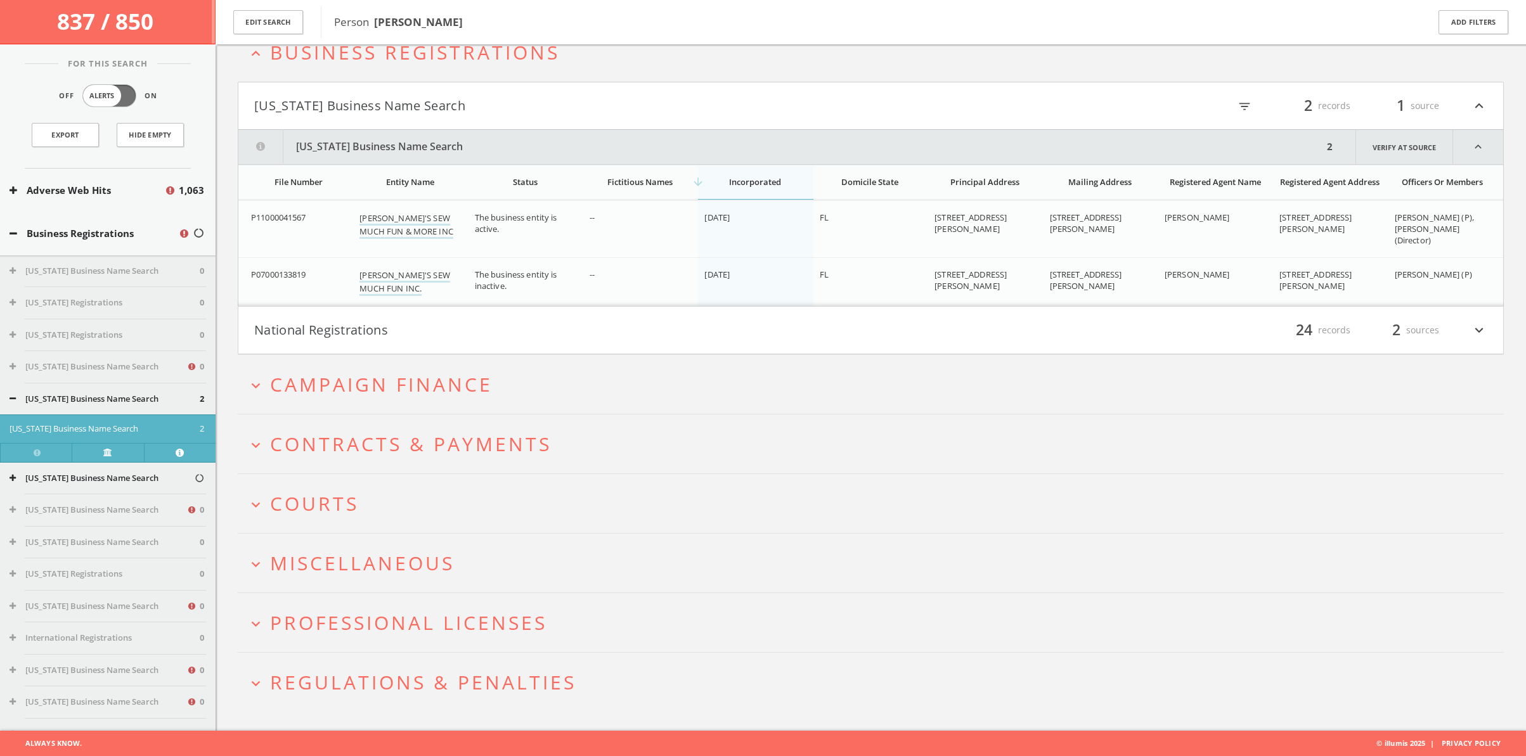
click at [389, 141] on button "[US_STATE] Business Name Search" at bounding box center [780, 147] width 1085 height 34
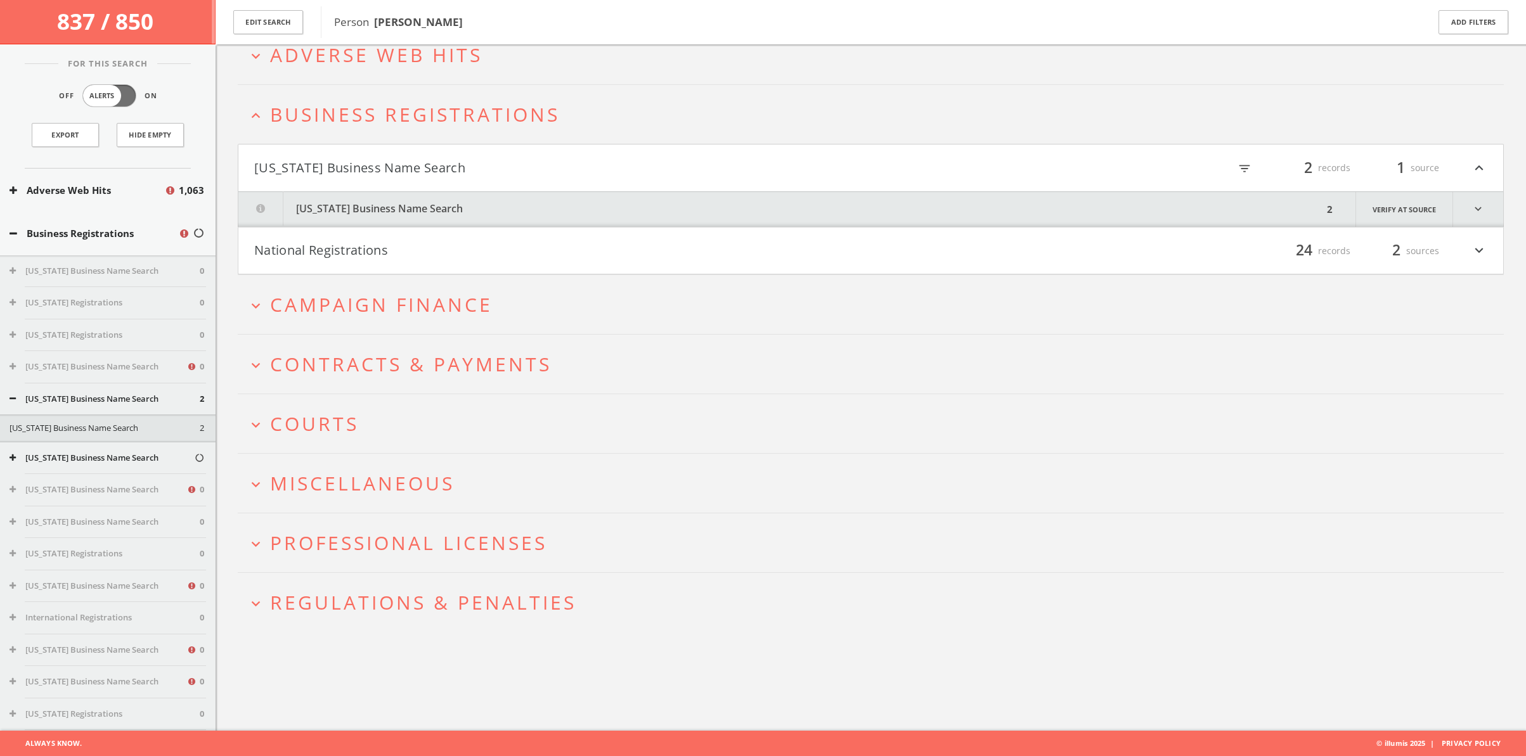
scroll to position [74, 0]
click at [354, 251] on button "National Registrations" at bounding box center [562, 252] width 617 height 22
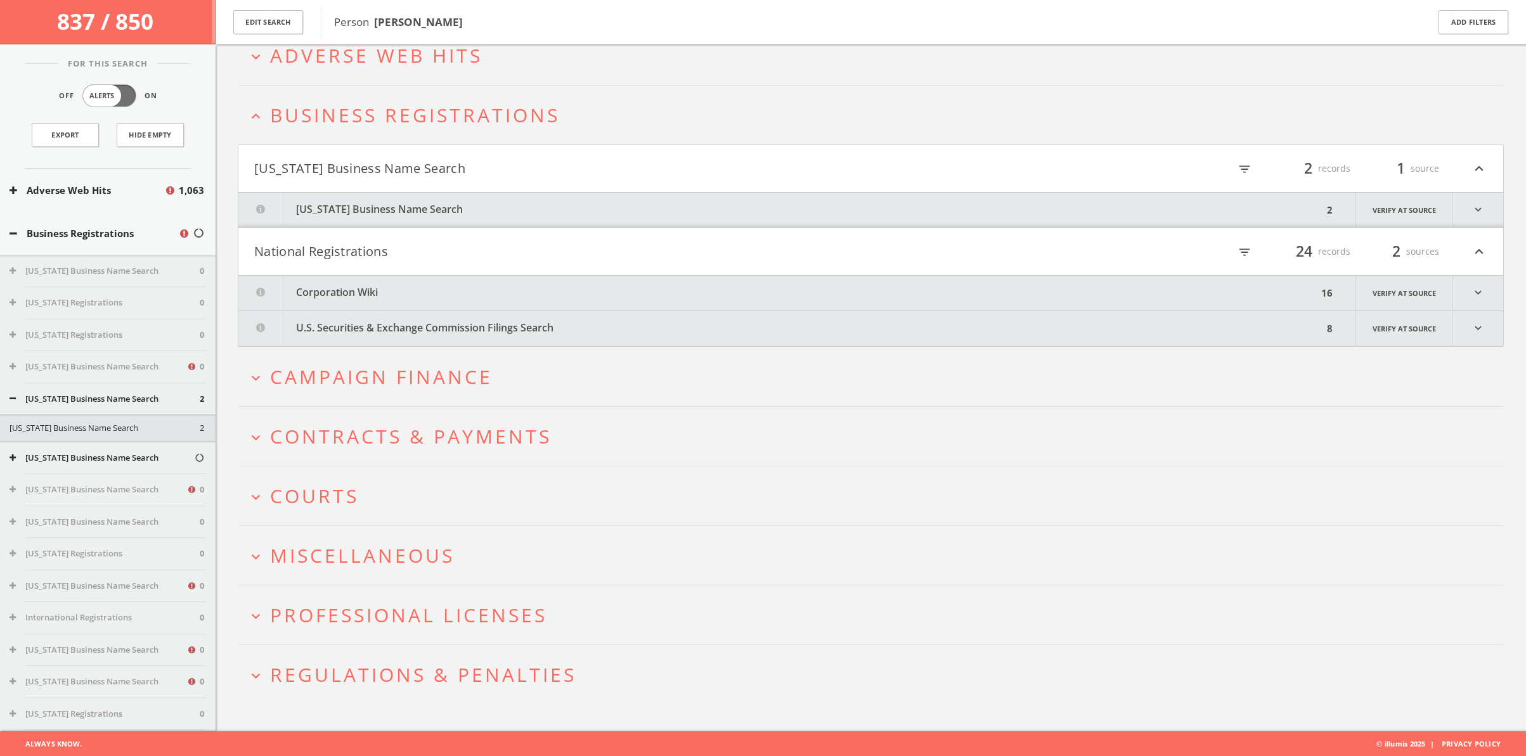
click at [362, 293] on button "Corporation Wiki" at bounding box center [777, 293] width 1079 height 35
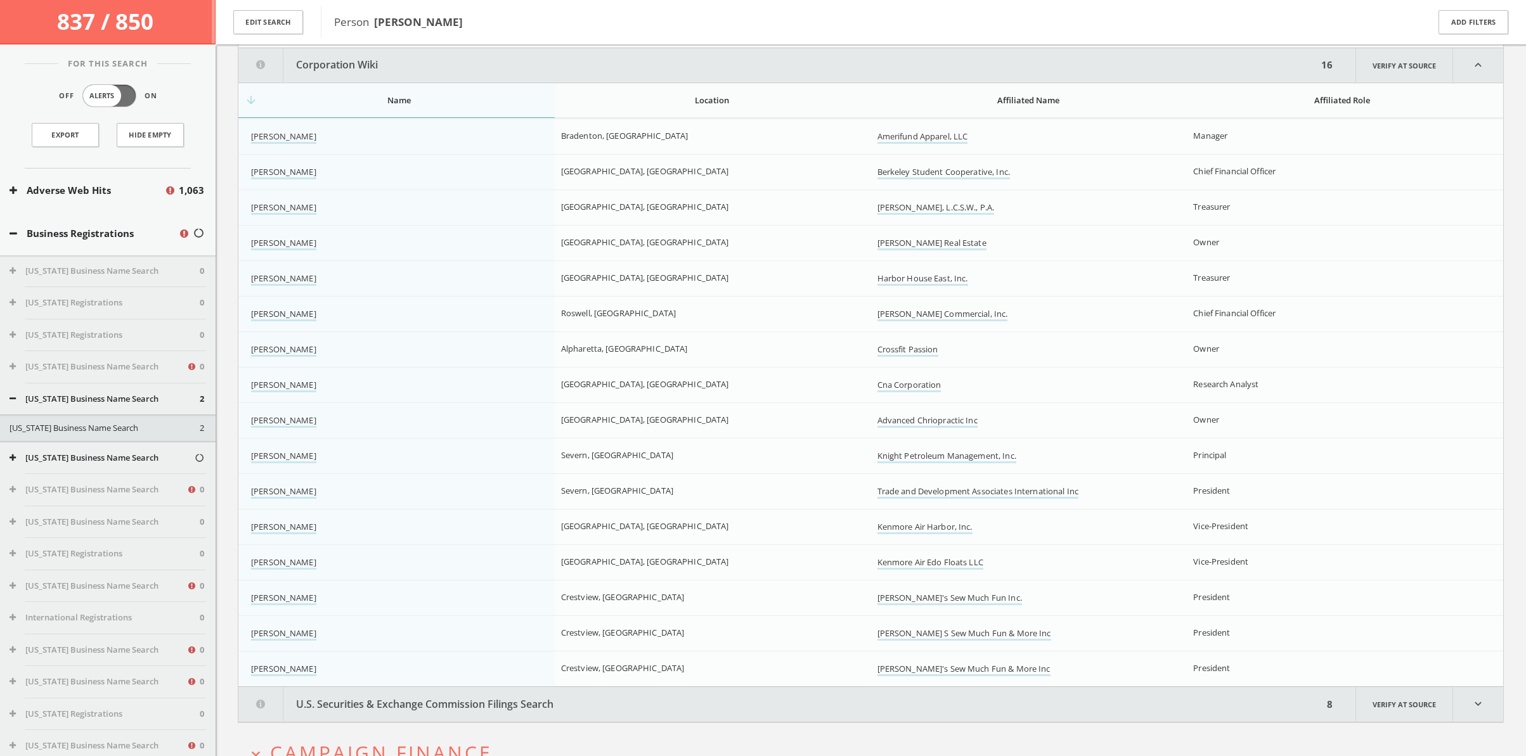
scroll to position [304, 0]
click at [303, 349] on link "[PERSON_NAME]" at bounding box center [283, 347] width 65 height 13
